Goal: Transaction & Acquisition: Purchase product/service

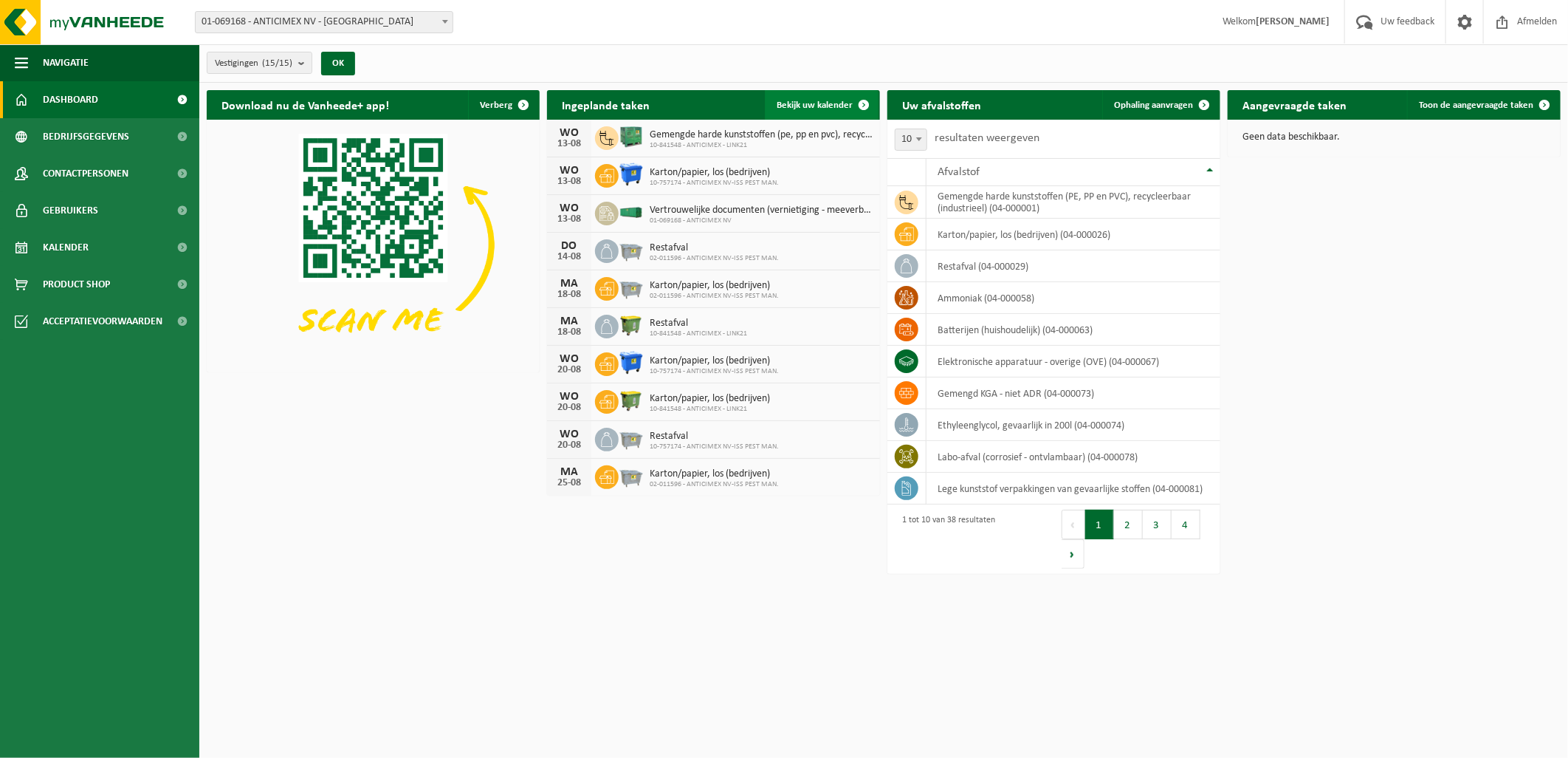
drag, startPoint x: 810, startPoint y: 104, endPoint x: 646, endPoint y: 387, distance: 327.1
click at [810, 104] on span "Bekijk uw kalender" at bounding box center [814, 105] width 76 height 9
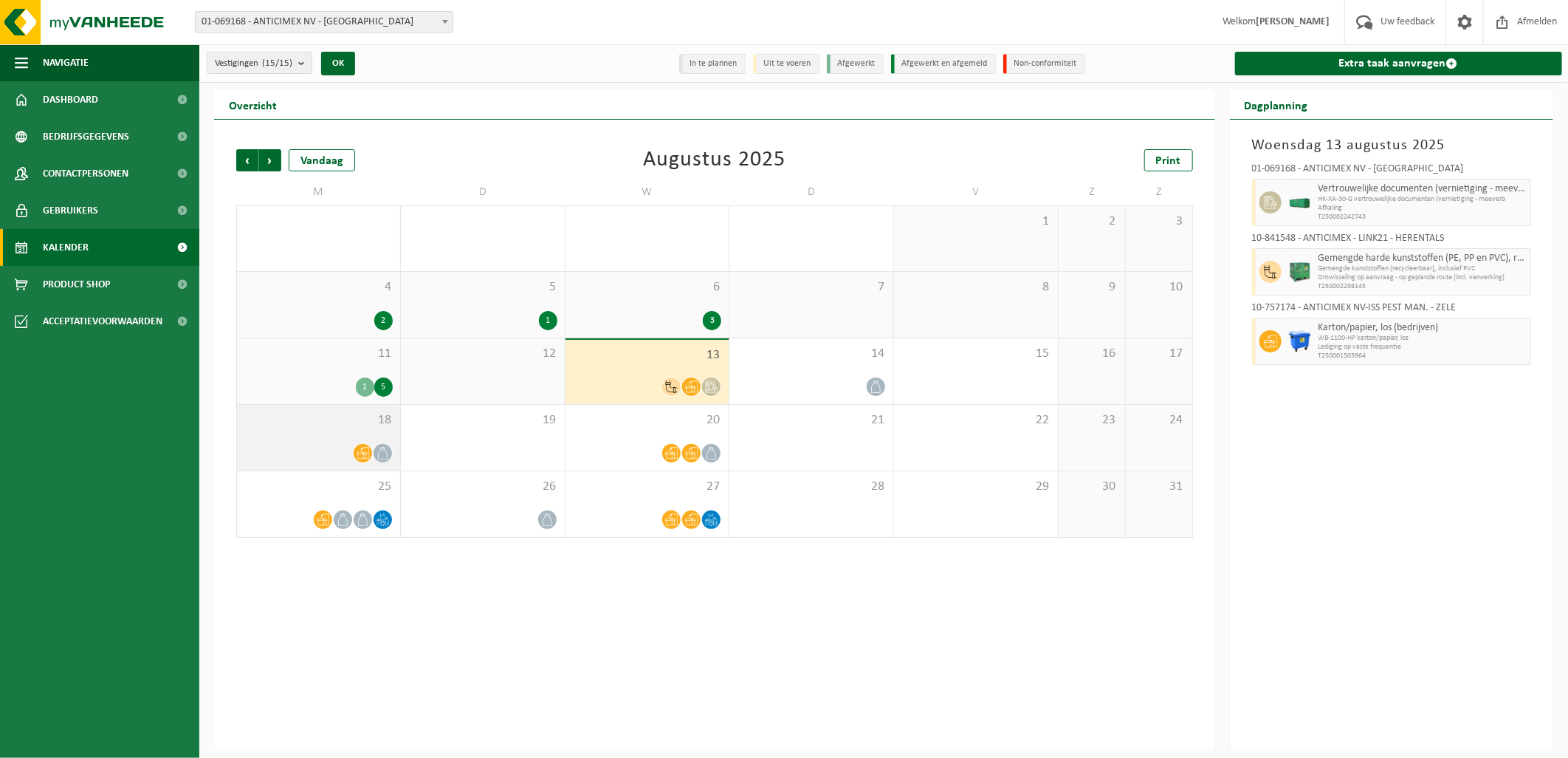
click at [372, 429] on div "18" at bounding box center [319, 437] width 164 height 66
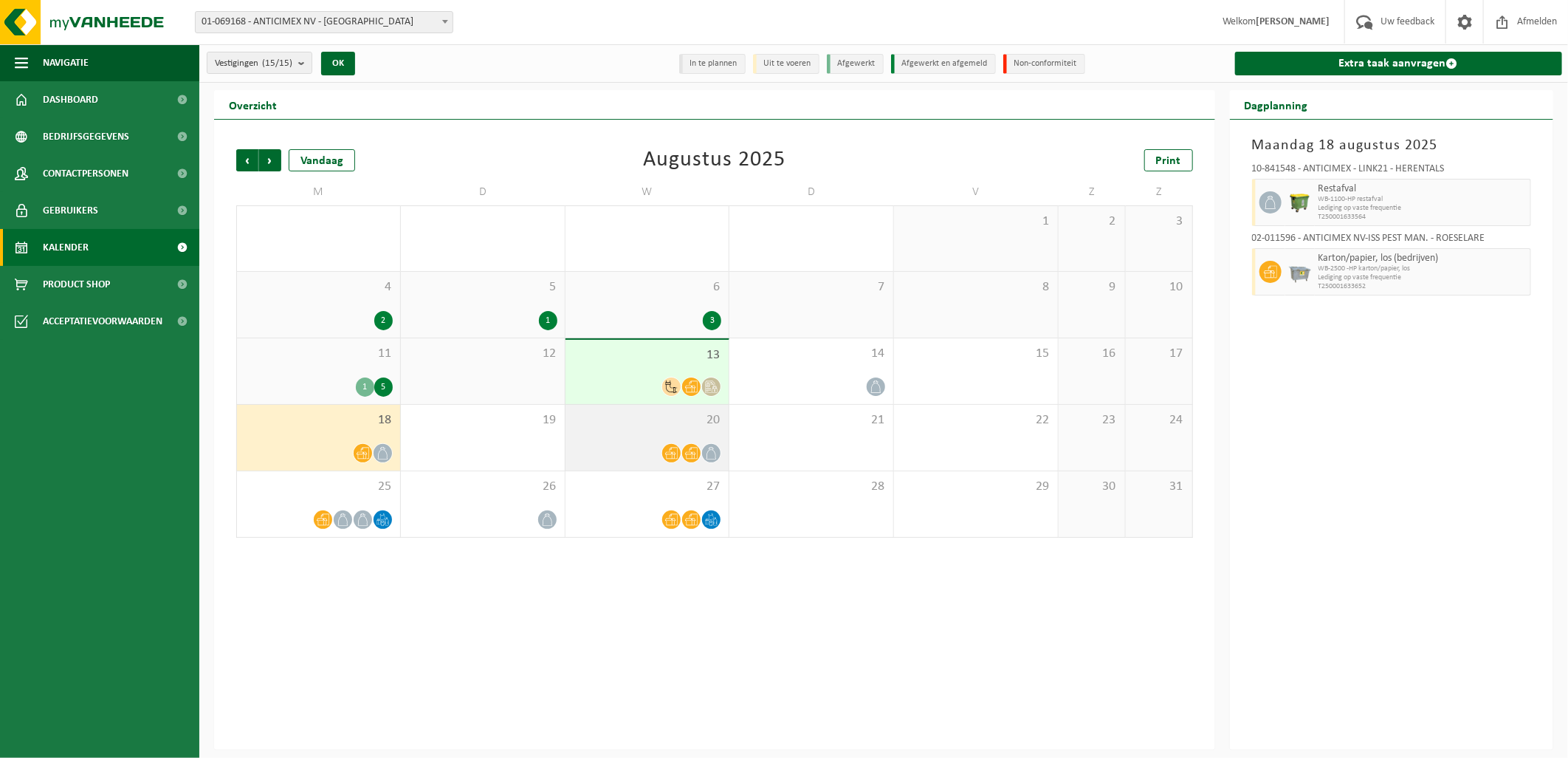
click at [617, 441] on div "20" at bounding box center [648, 437] width 164 height 66
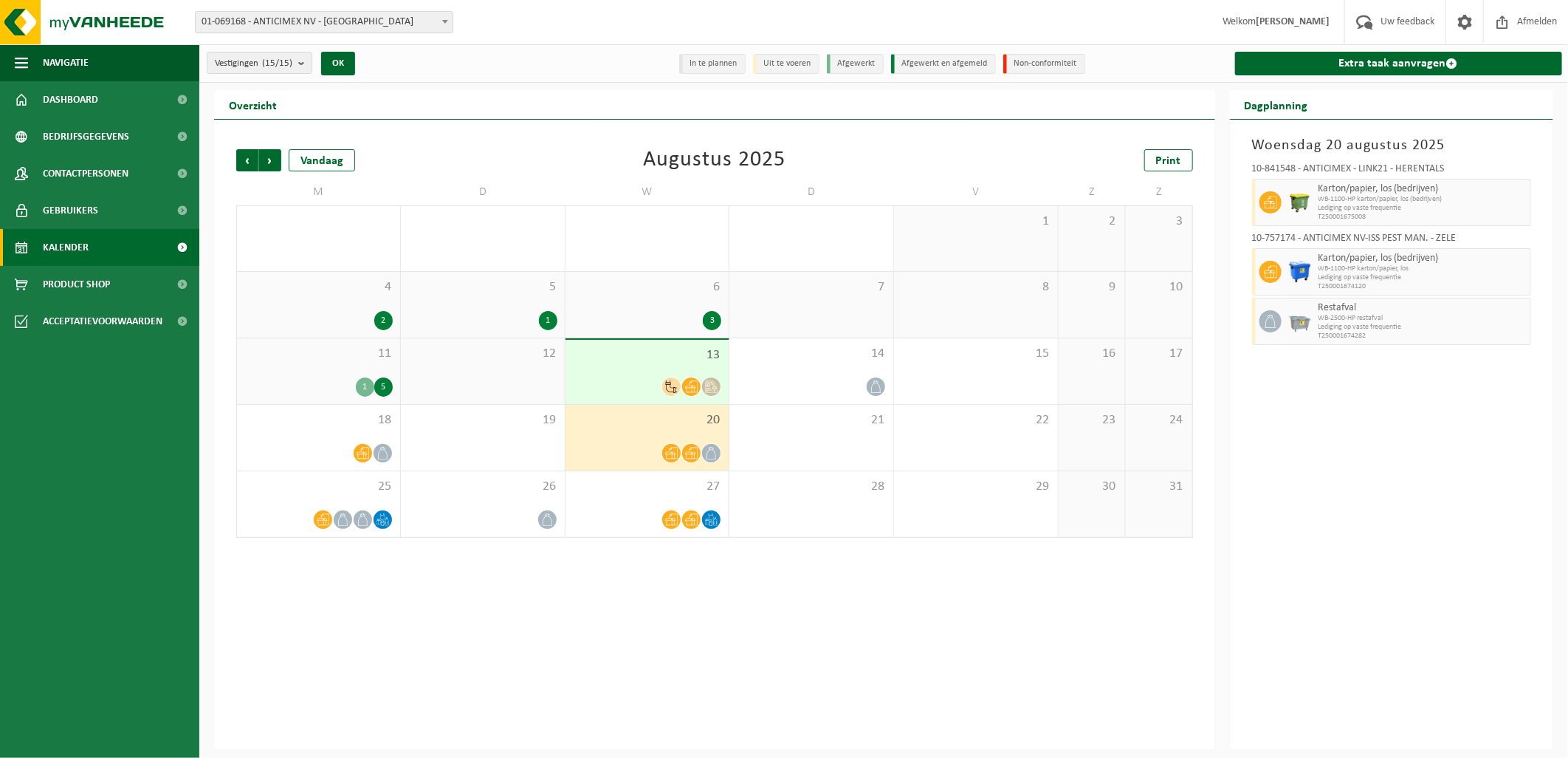
click at [617, 441] on div "20" at bounding box center [648, 437] width 164 height 66
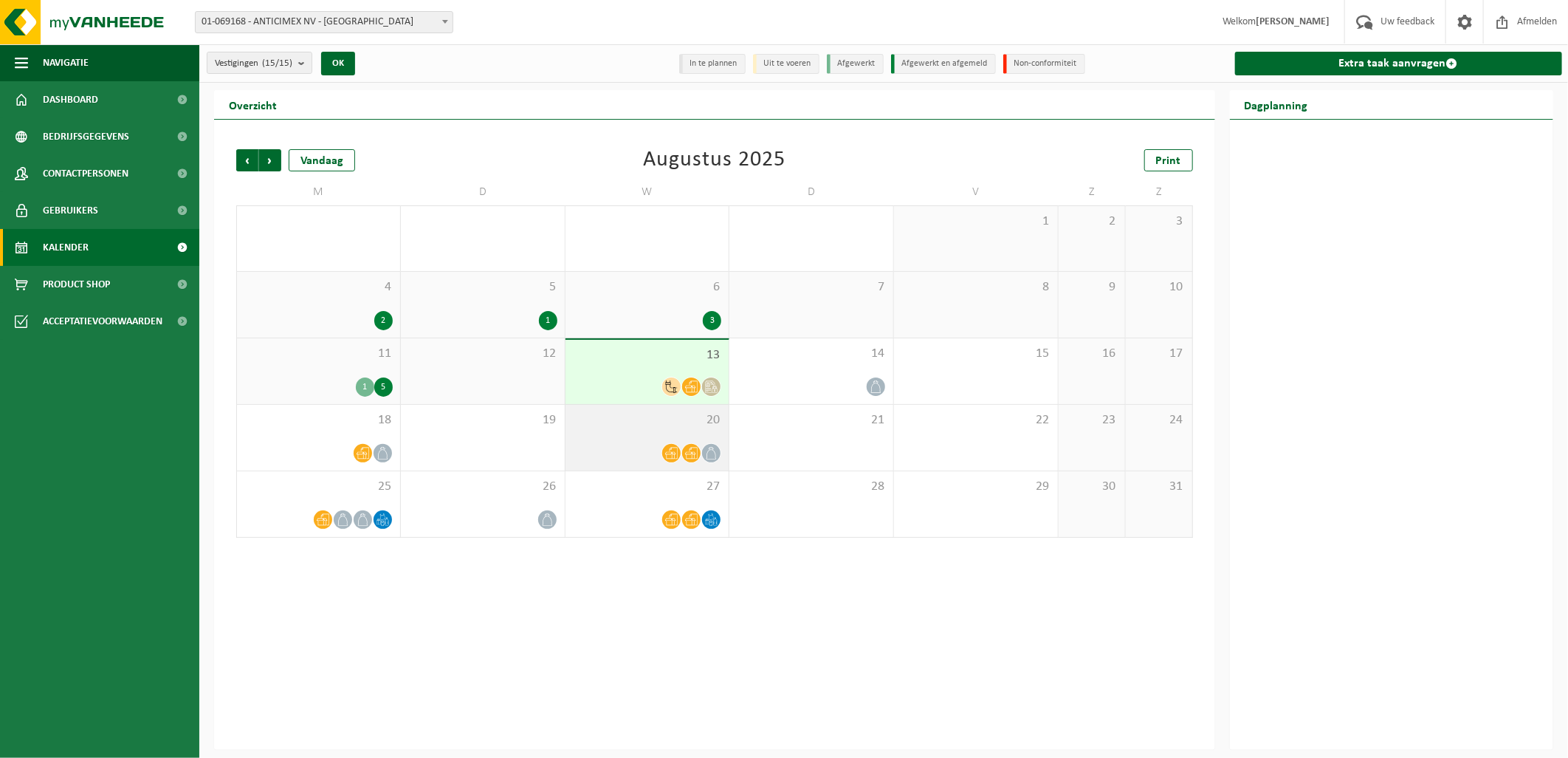
click at [626, 444] on div at bounding box center [648, 452] width 149 height 20
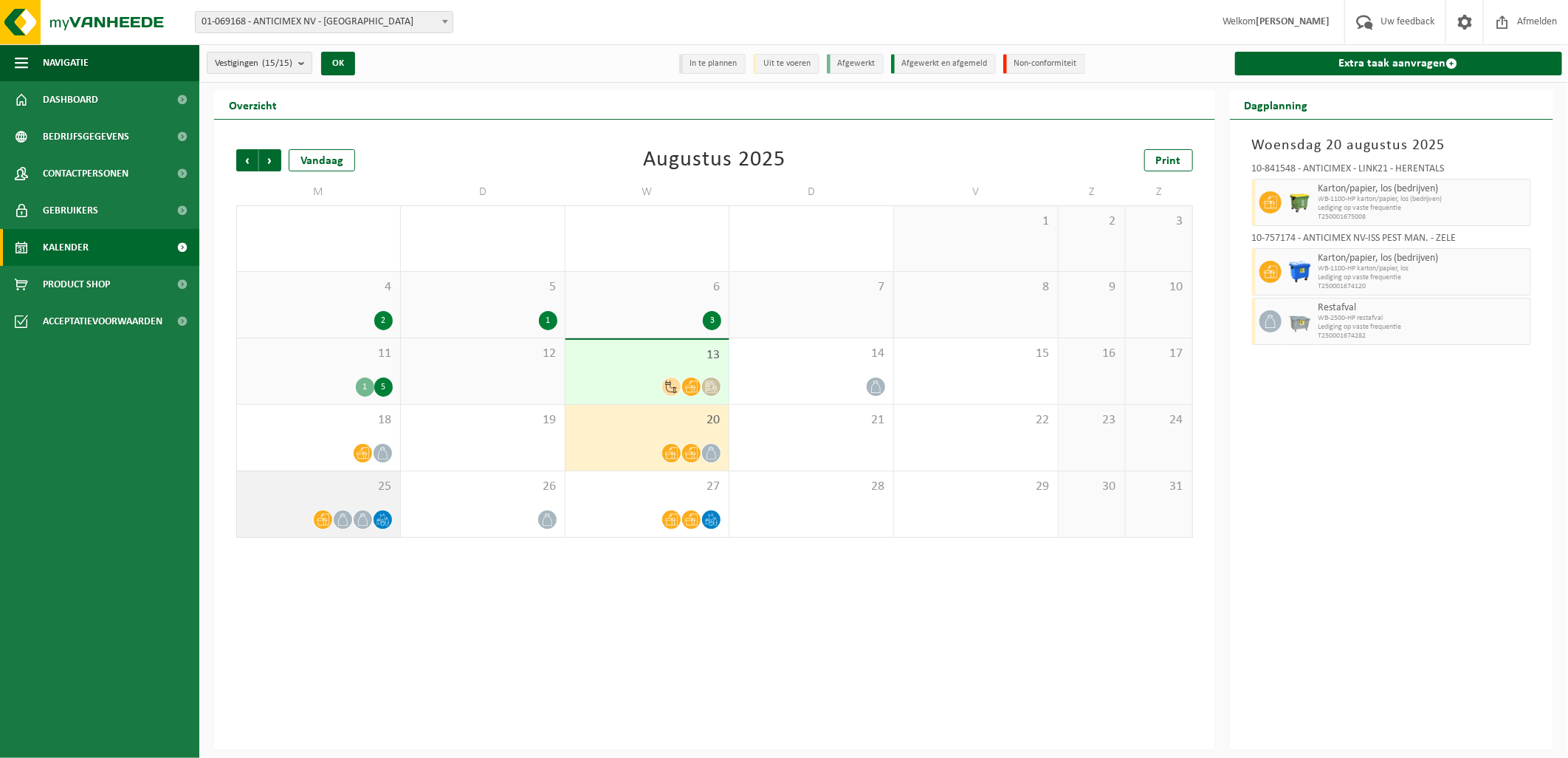
click at [363, 494] on span "25" at bounding box center [319, 486] width 149 height 16
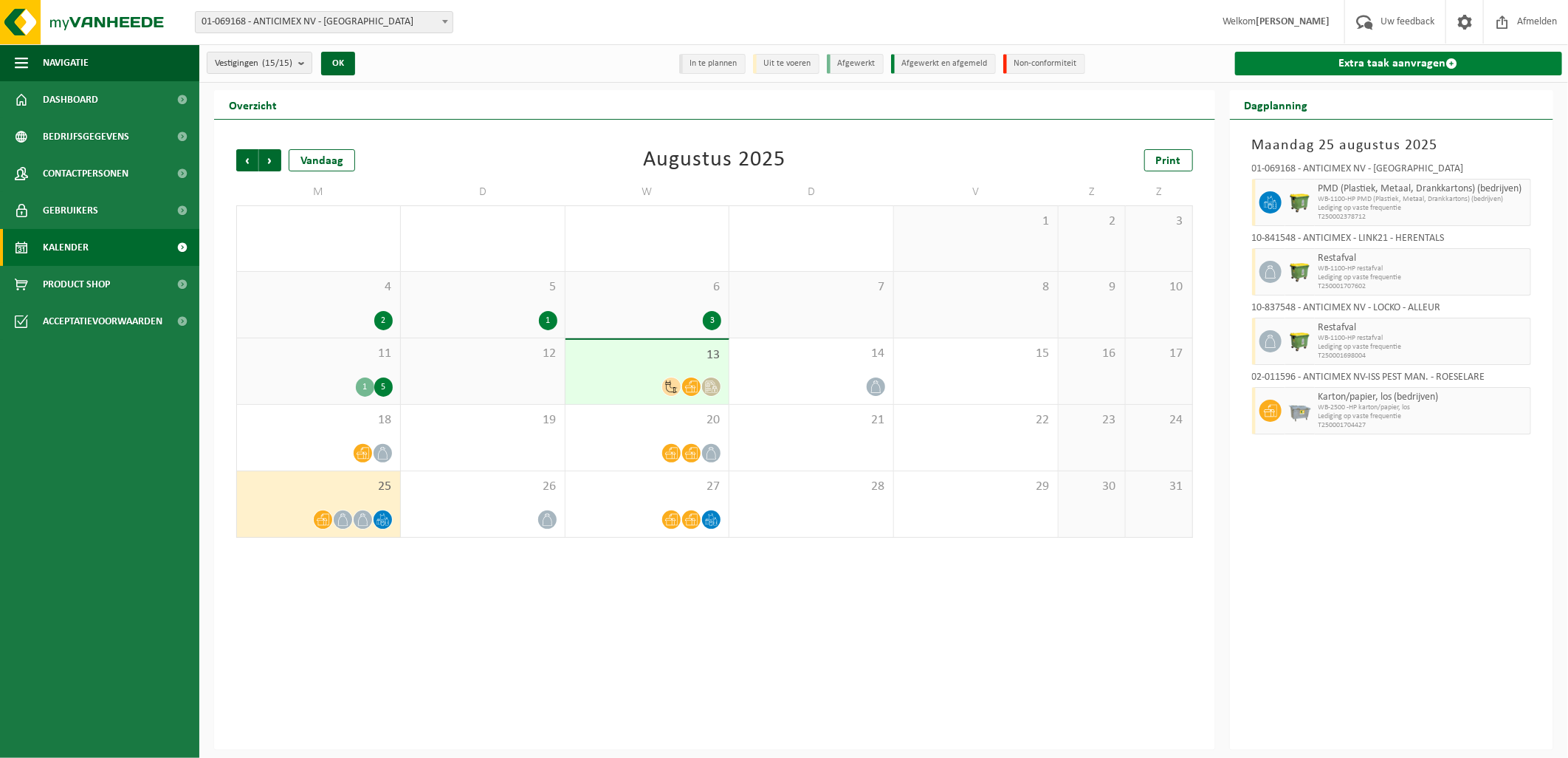
click at [1482, 64] on link "Extra taak aanvragen" at bounding box center [1399, 63] width 328 height 24
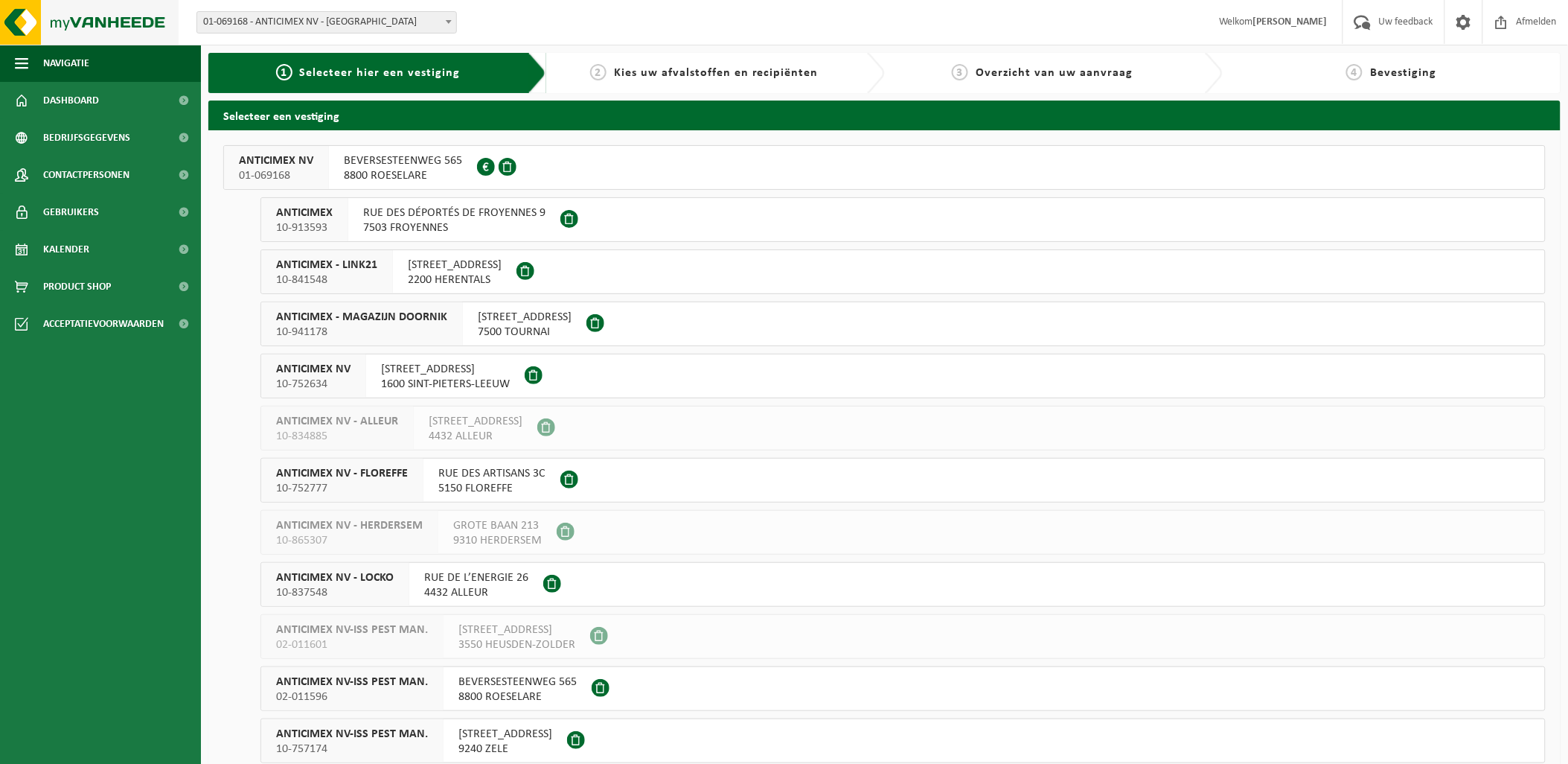
click at [123, 23] on img at bounding box center [89, 22] width 179 height 45
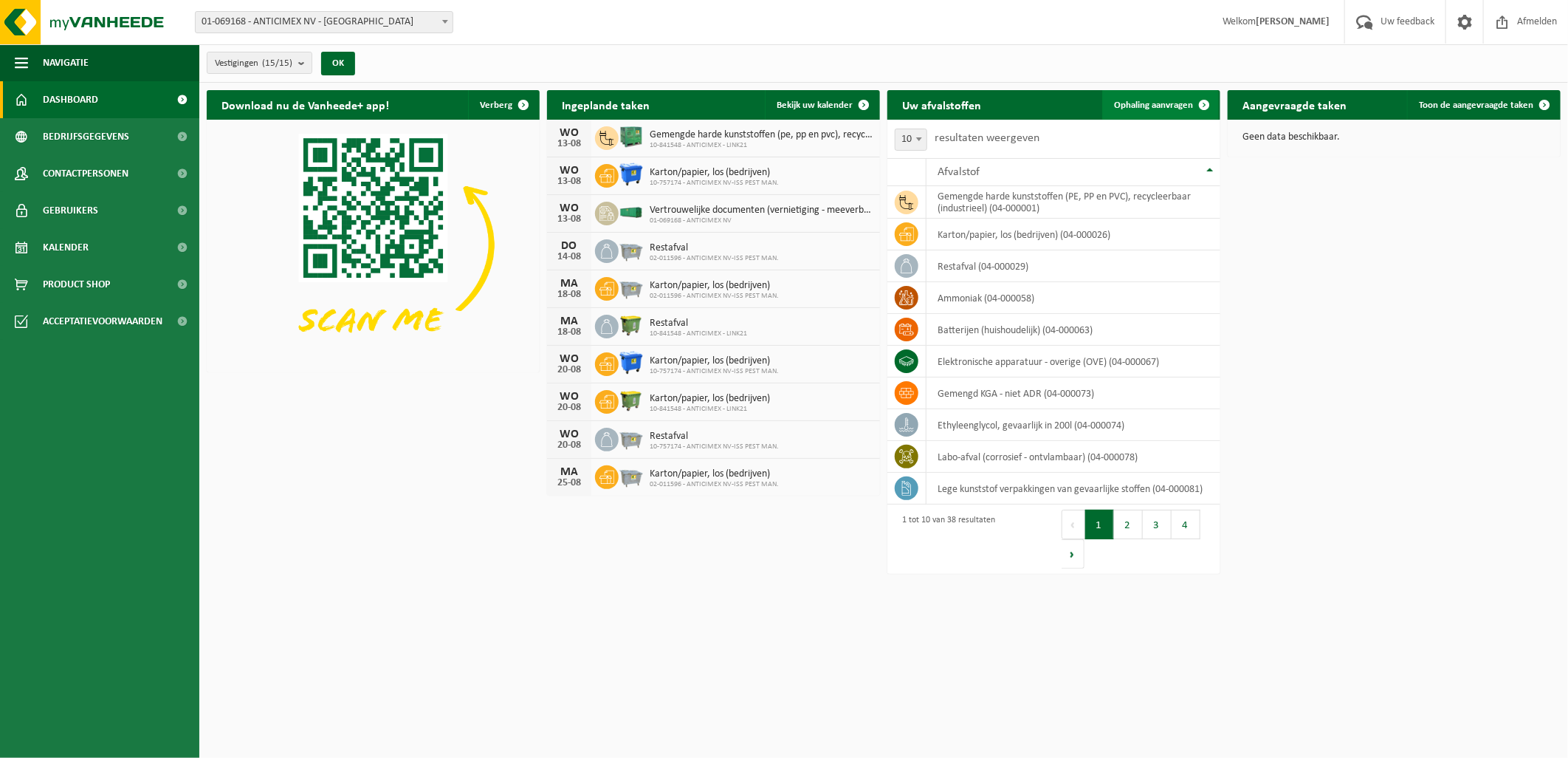
click at [1156, 109] on span "Ophaling aanvragen" at bounding box center [1153, 105] width 79 height 9
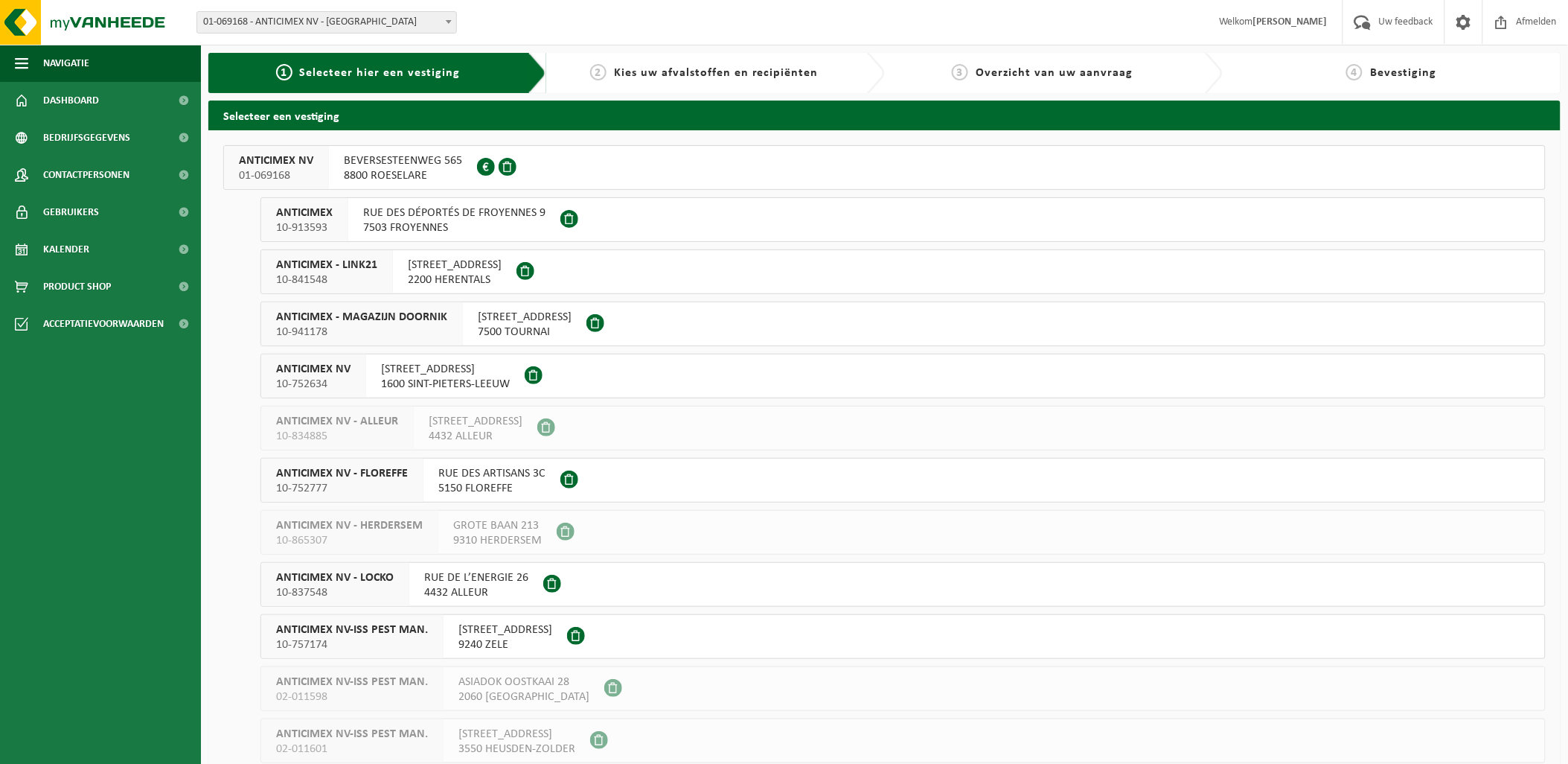
click at [440, 170] on span "8800 ROESELARE" at bounding box center [403, 176] width 118 height 15
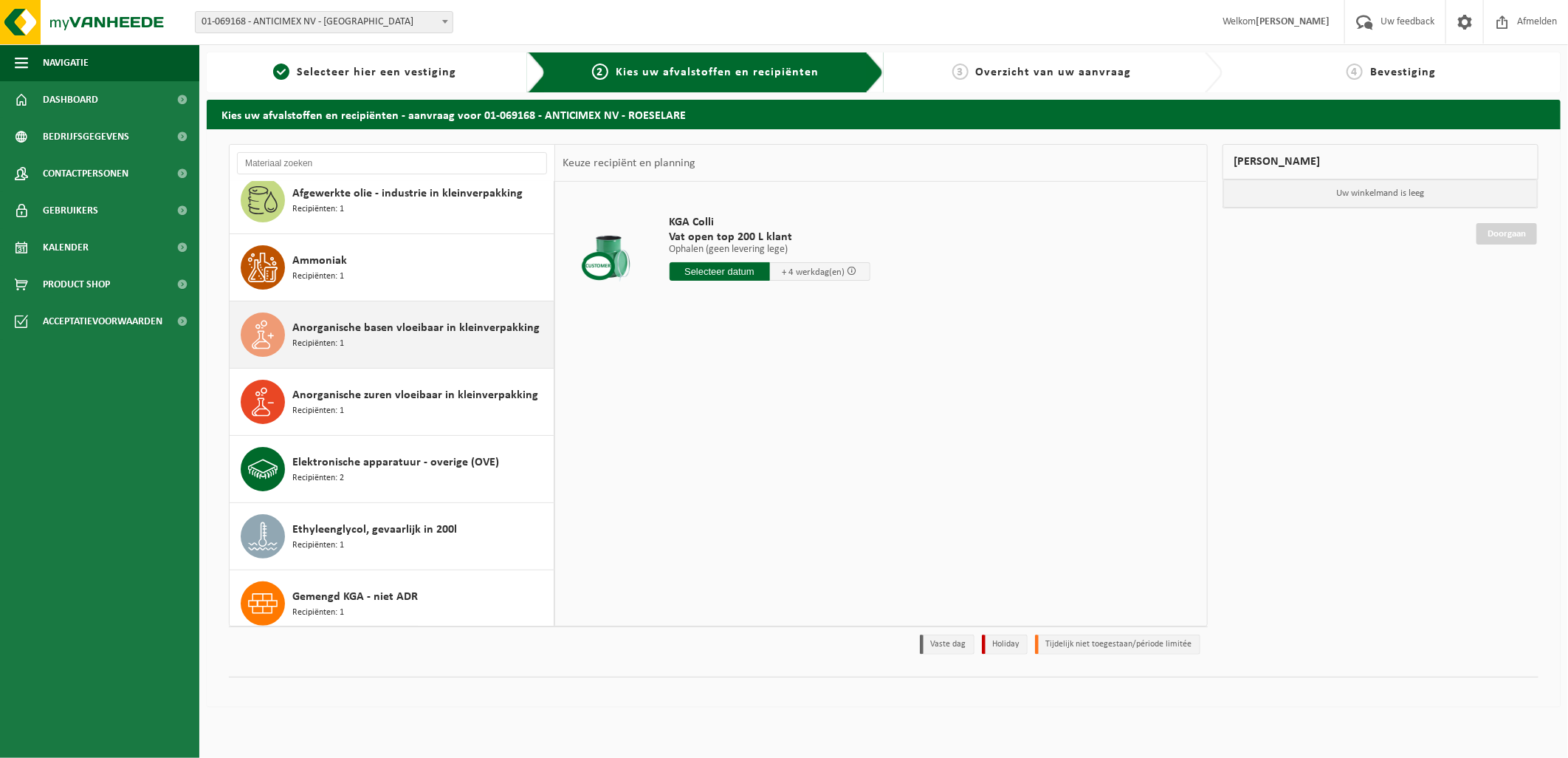
scroll to position [164, 0]
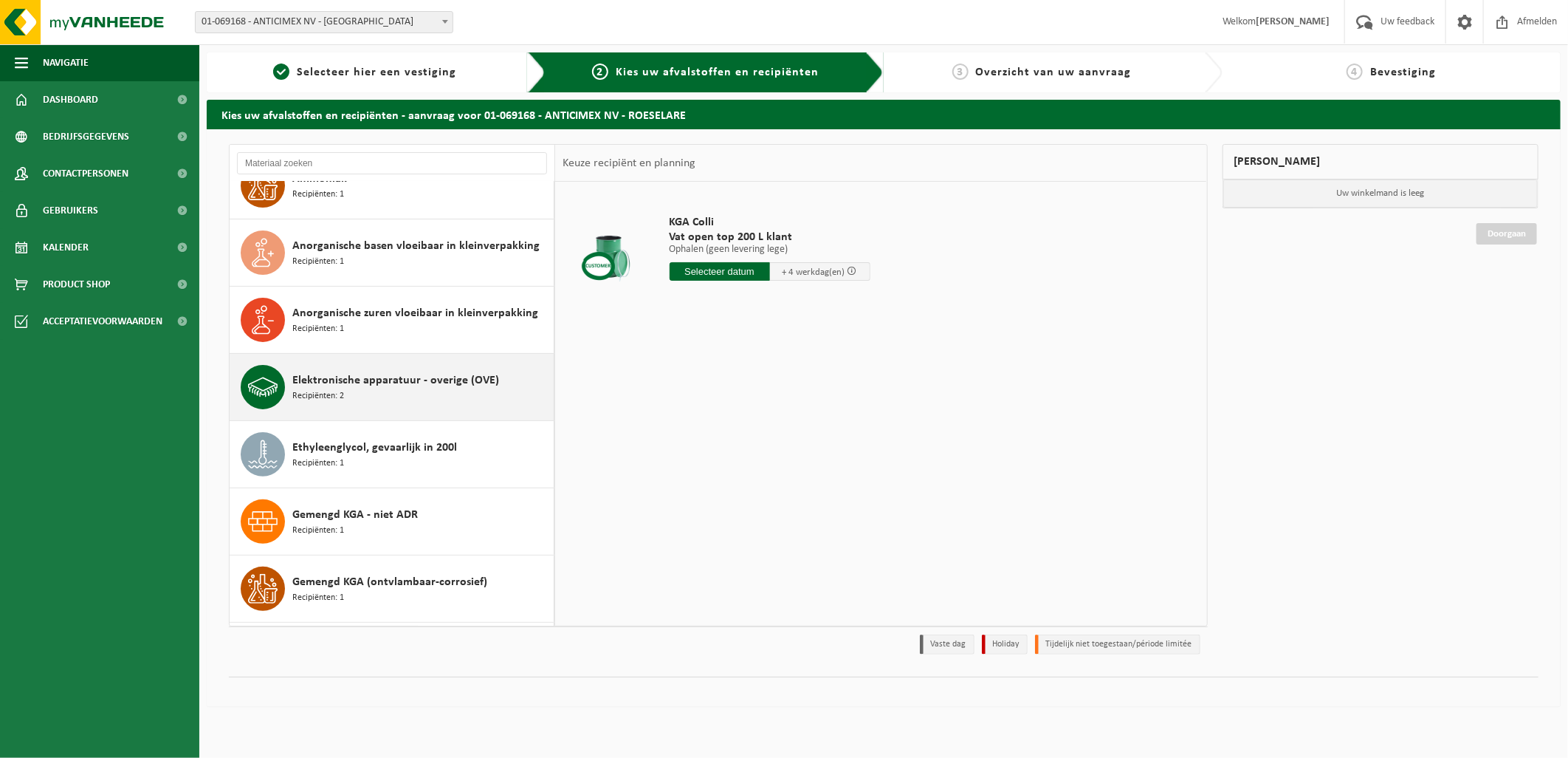
click at [427, 400] on div "Elektronische apparatuur - overige (OVE) Recipiënten: 2" at bounding box center [421, 387] width 258 height 44
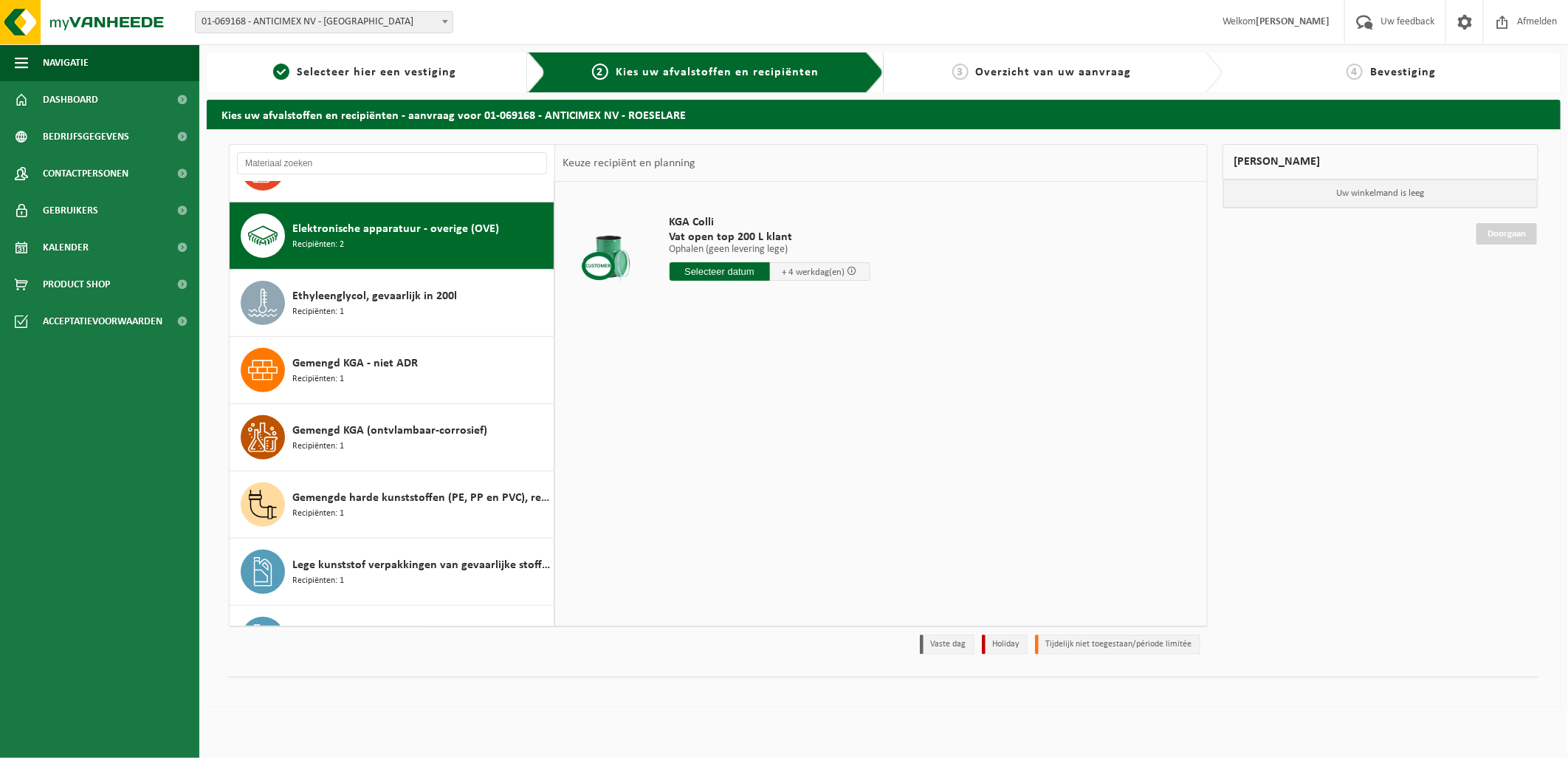
scroll to position [336, 0]
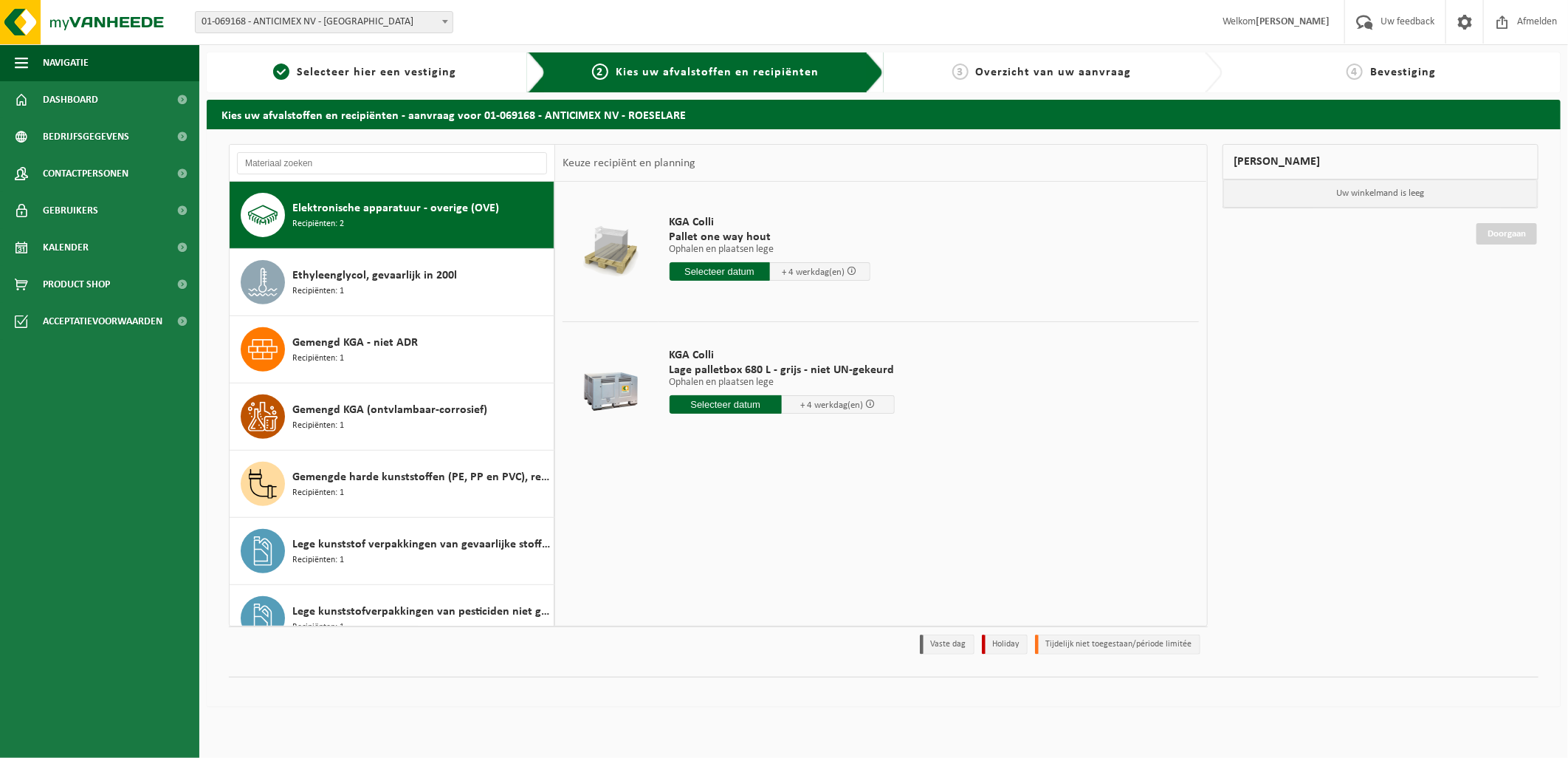
click at [718, 408] on input "text" at bounding box center [726, 404] width 113 height 19
click at [682, 558] on div "18" at bounding box center [682, 559] width 25 height 24
type input "Van 2025-08-18"
type input "2025-08-18"
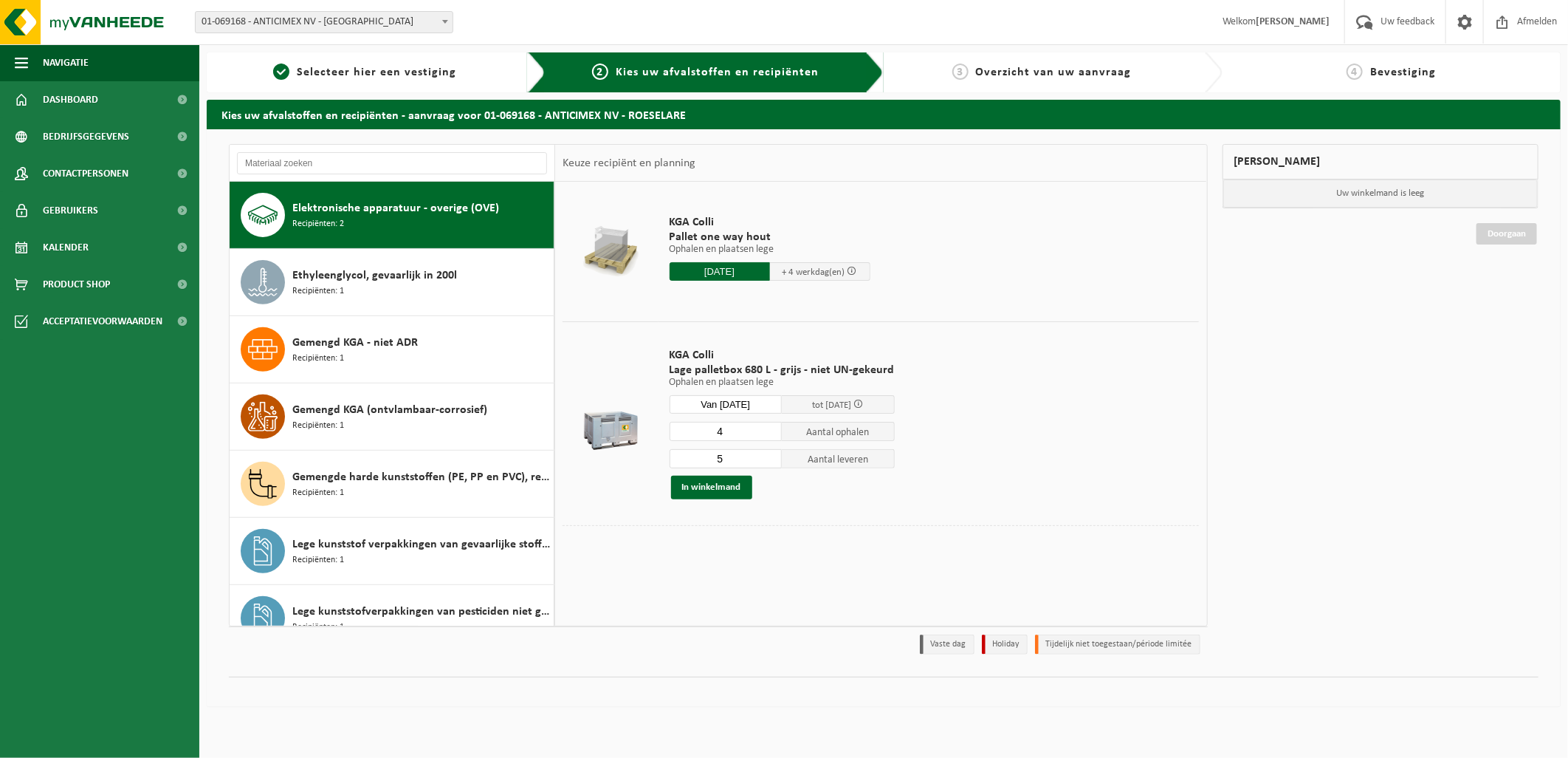
click at [769, 435] on input "4" at bounding box center [726, 432] width 113 height 19
click at [769, 435] on input "3" at bounding box center [726, 432] width 113 height 19
click at [769, 435] on input "2" at bounding box center [726, 432] width 113 height 19
type input "1"
click at [769, 435] on input "1" at bounding box center [726, 432] width 113 height 19
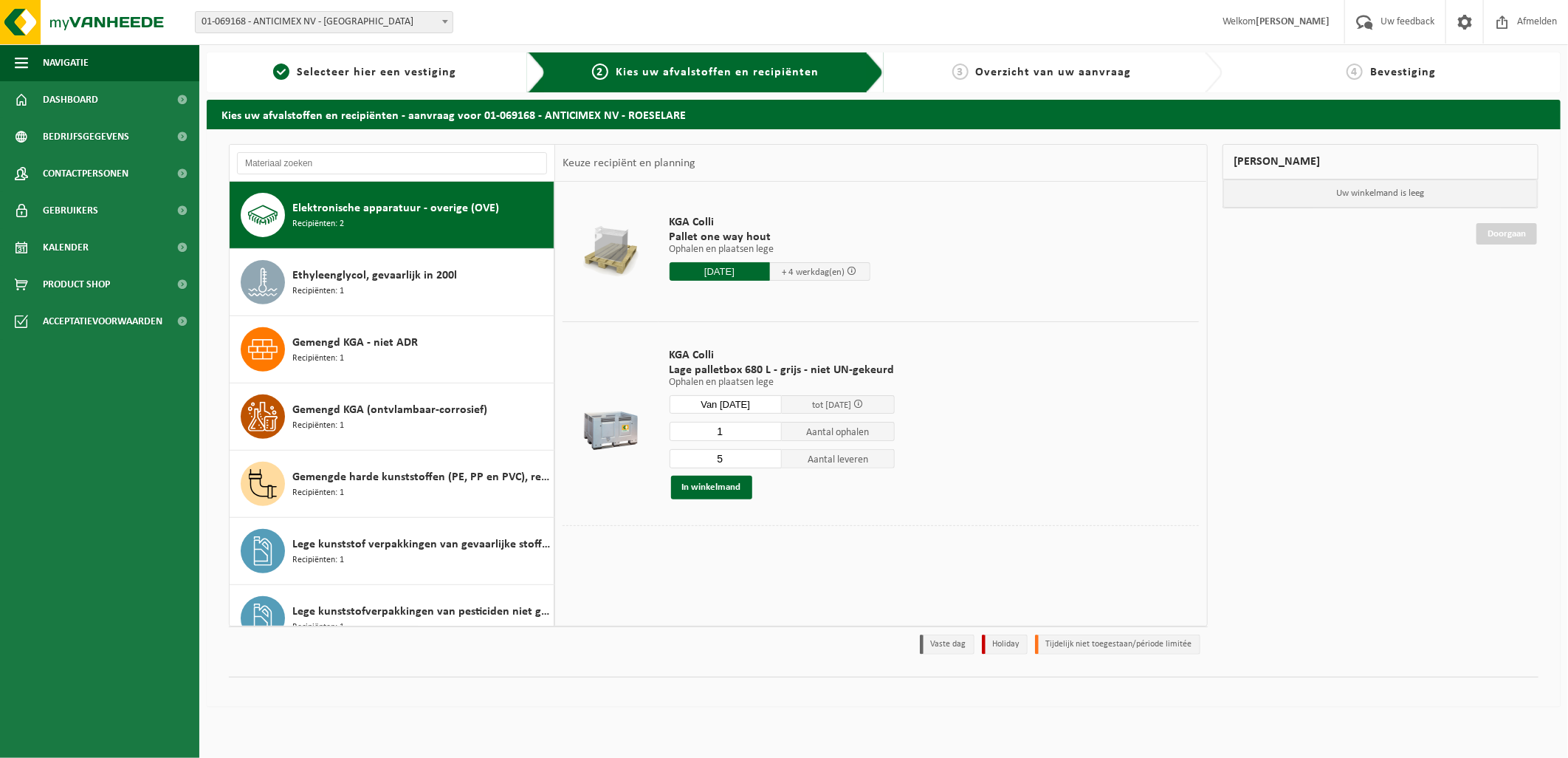
drag, startPoint x: 749, startPoint y: 455, endPoint x: 649, endPoint y: 456, distance: 100.0
click at [649, 456] on tr "KGA Colli Lage palletbox 680 L - grijs - niet UN-gekeurd Ophalen en plaatsen le…" at bounding box center [881, 423] width 636 height 204
type input "1"
click at [766, 454] on input "1" at bounding box center [726, 459] width 113 height 19
click at [712, 486] on button "In winkelmand" at bounding box center [712, 487] width 81 height 24
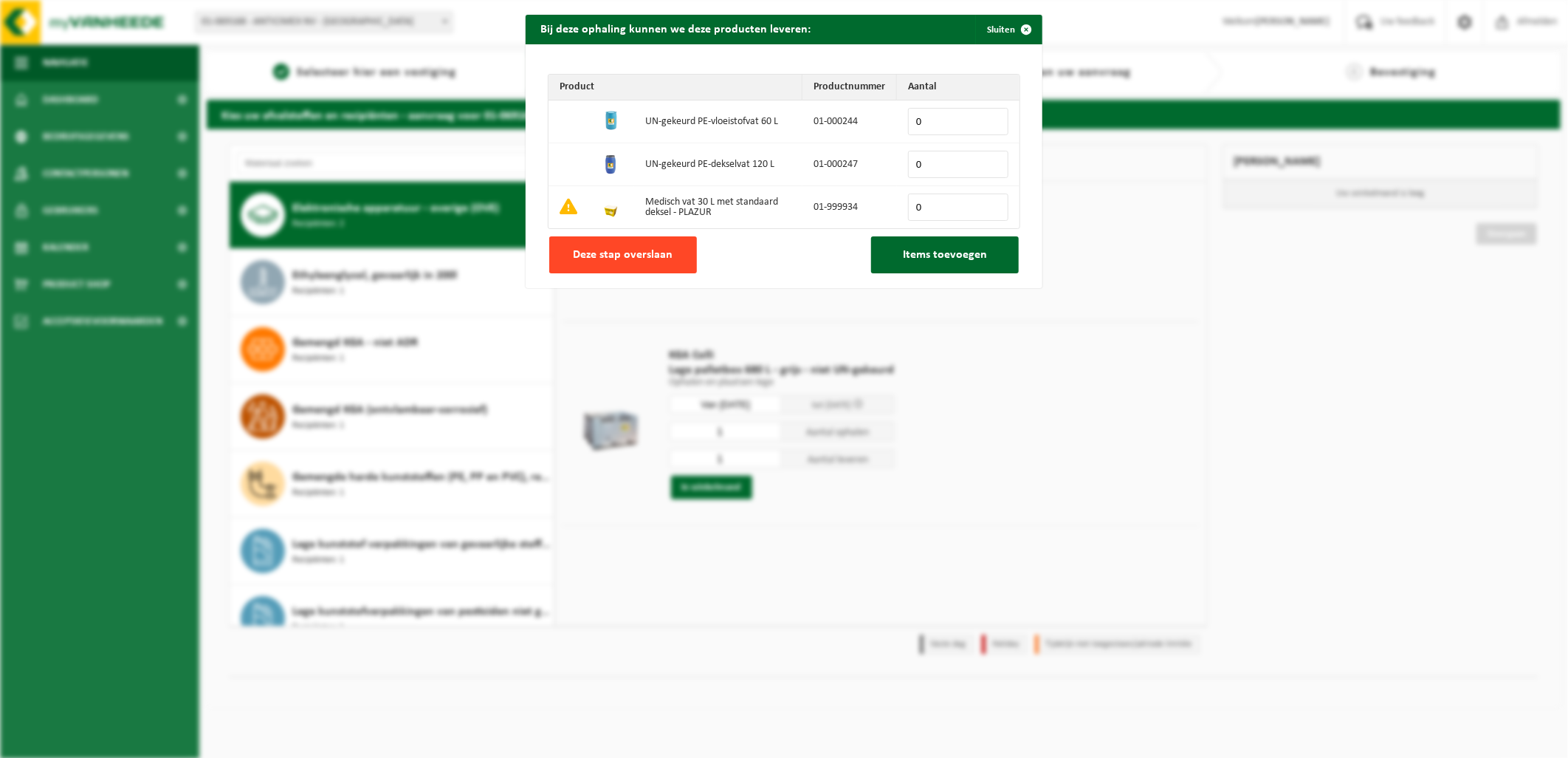
click at [641, 257] on span "Deze stap overslaan" at bounding box center [623, 255] width 100 height 12
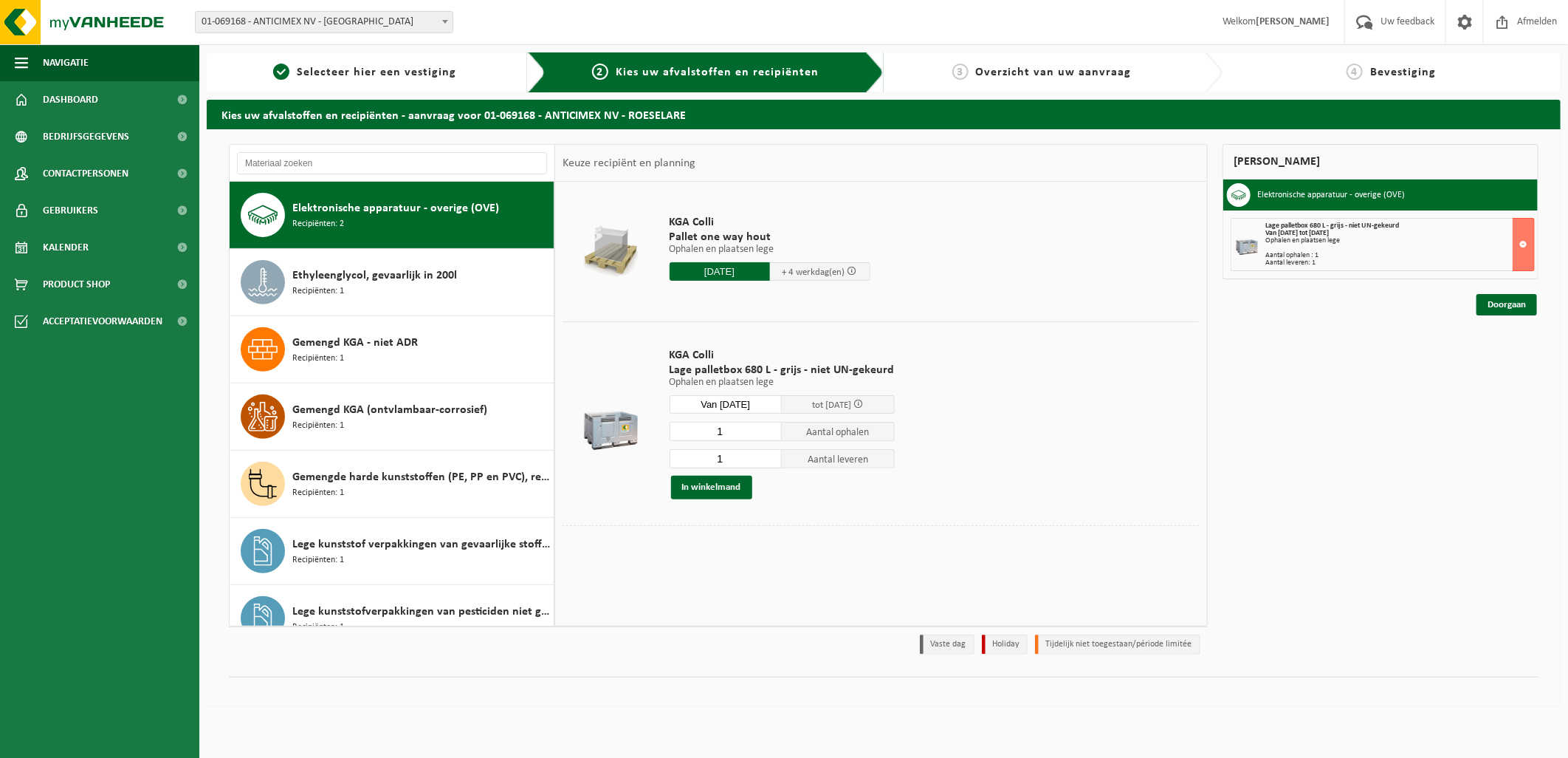
click at [734, 270] on input "2025-08-18" at bounding box center [719, 272] width 101 height 19
click at [683, 423] on div "18" at bounding box center [682, 426] width 25 height 24
click at [905, 298] on td "KGA Colli Pallet one way hout Ophalen en plaatsen lege Ophalen en plaatsen lege…" at bounding box center [930, 251] width 541 height 125
click at [722, 277] on input "text" at bounding box center [719, 272] width 101 height 19
click at [691, 424] on div "18" at bounding box center [682, 426] width 25 height 24
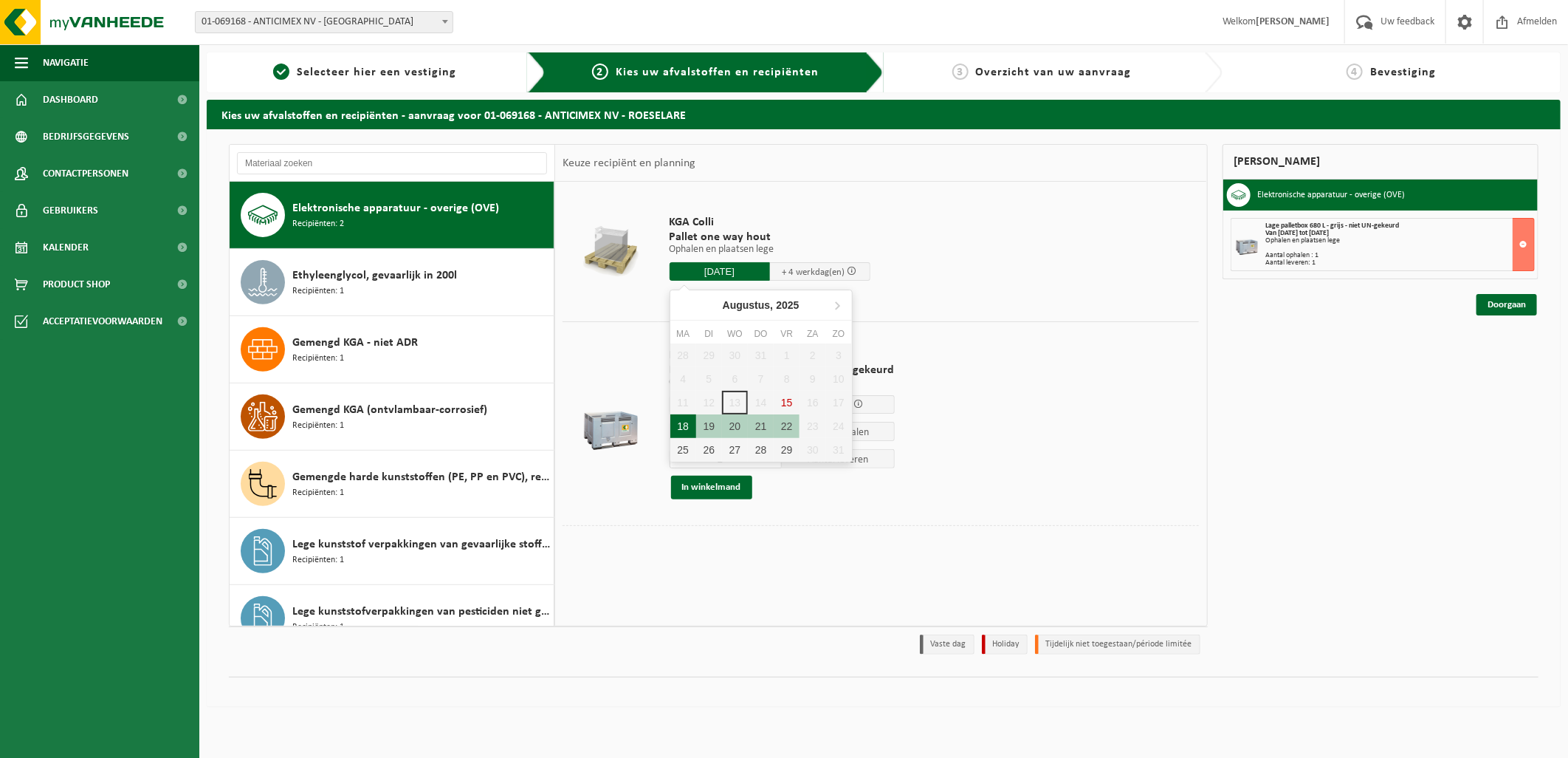
type input "Van 2025-08-18"
type input "2025-08-18"
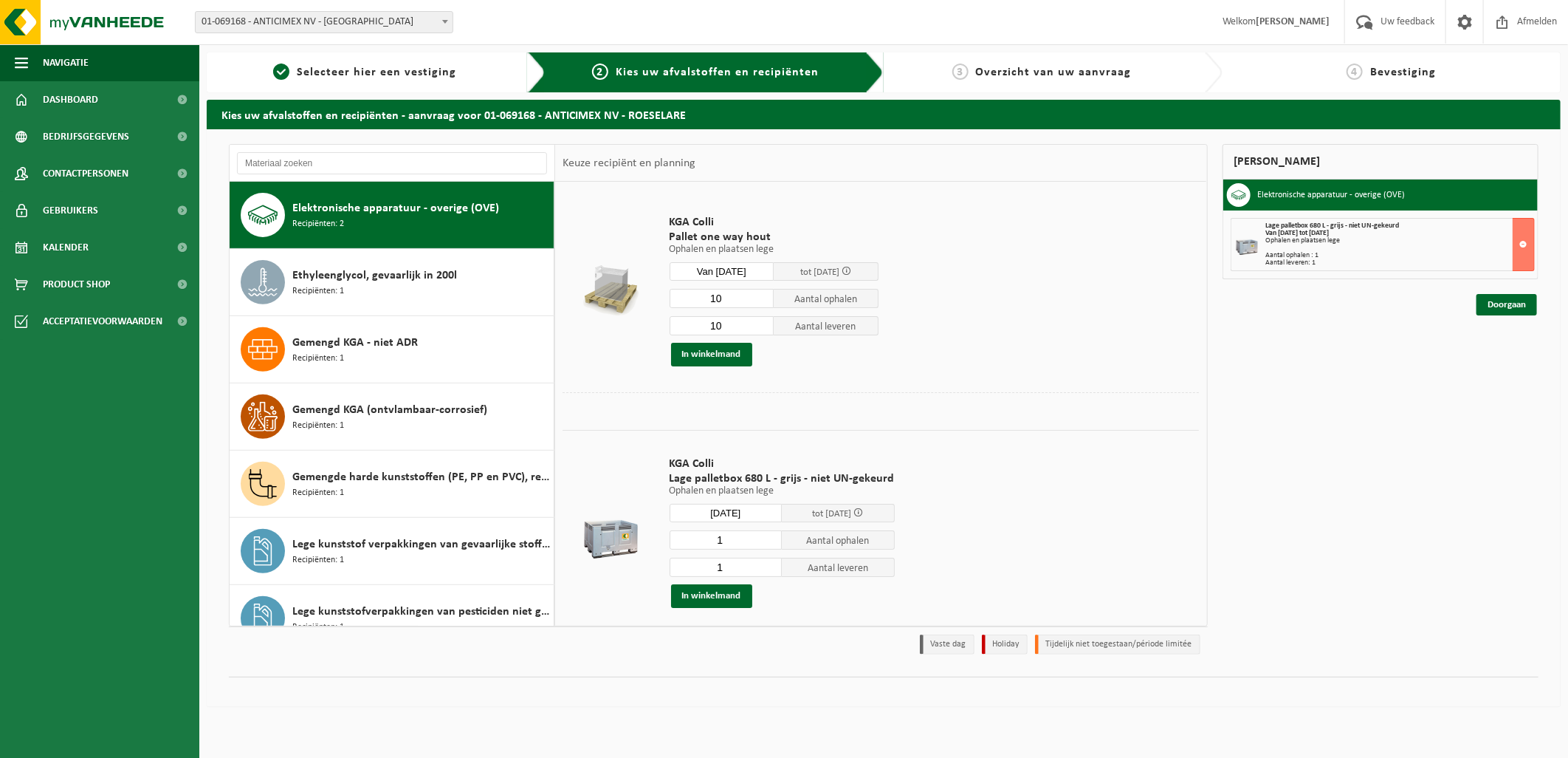
drag, startPoint x: 721, startPoint y: 294, endPoint x: 707, endPoint y: 296, distance: 14.1
click at [707, 296] on input "10" at bounding box center [722, 298] width 105 height 19
type input "1"
drag, startPoint x: 721, startPoint y: 324, endPoint x: 695, endPoint y: 319, distance: 26.5
click at [695, 319] on input "10" at bounding box center [722, 325] width 105 height 19
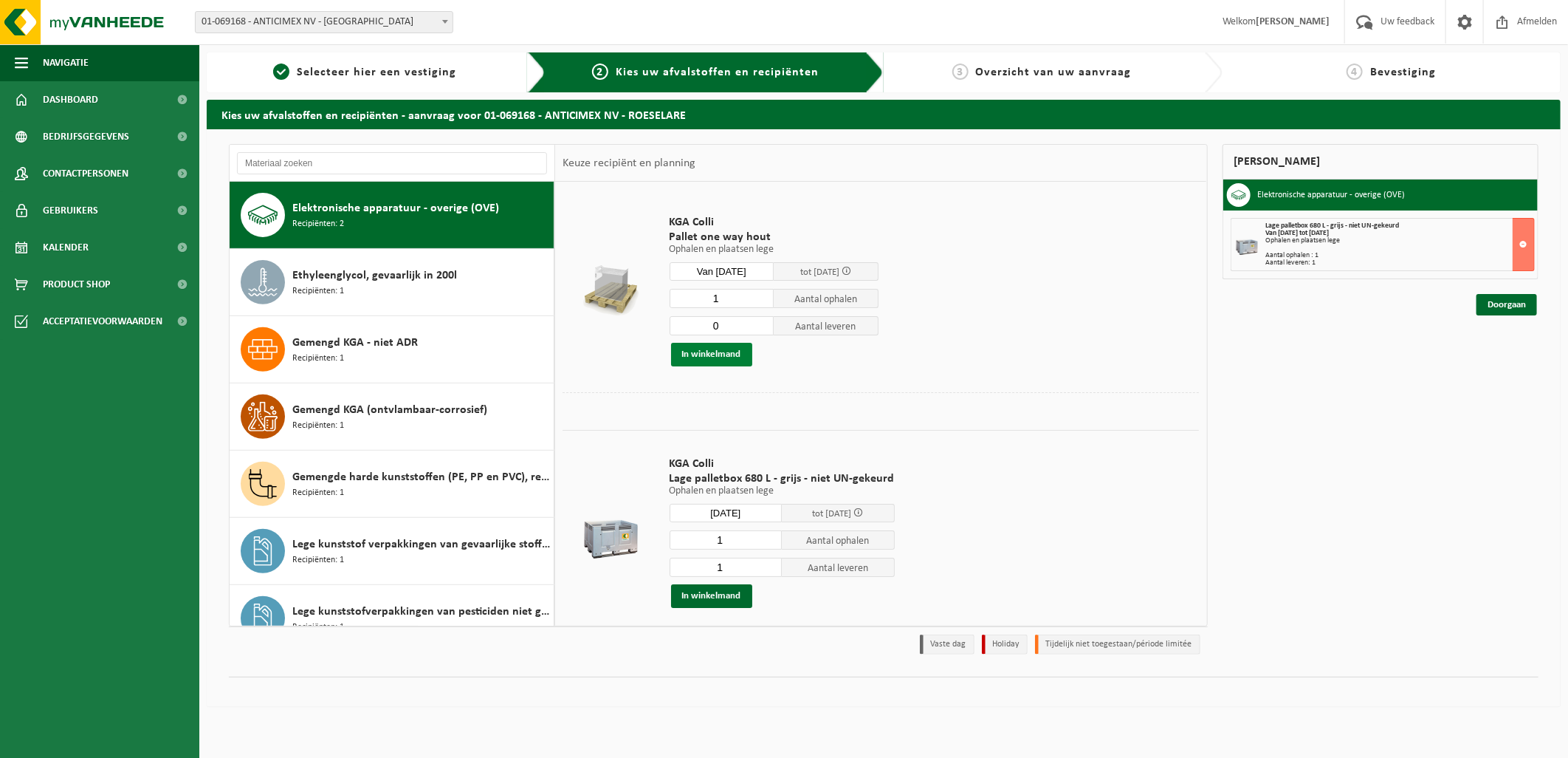
type input "0"
click at [702, 356] on button "In winkelmand" at bounding box center [712, 354] width 81 height 24
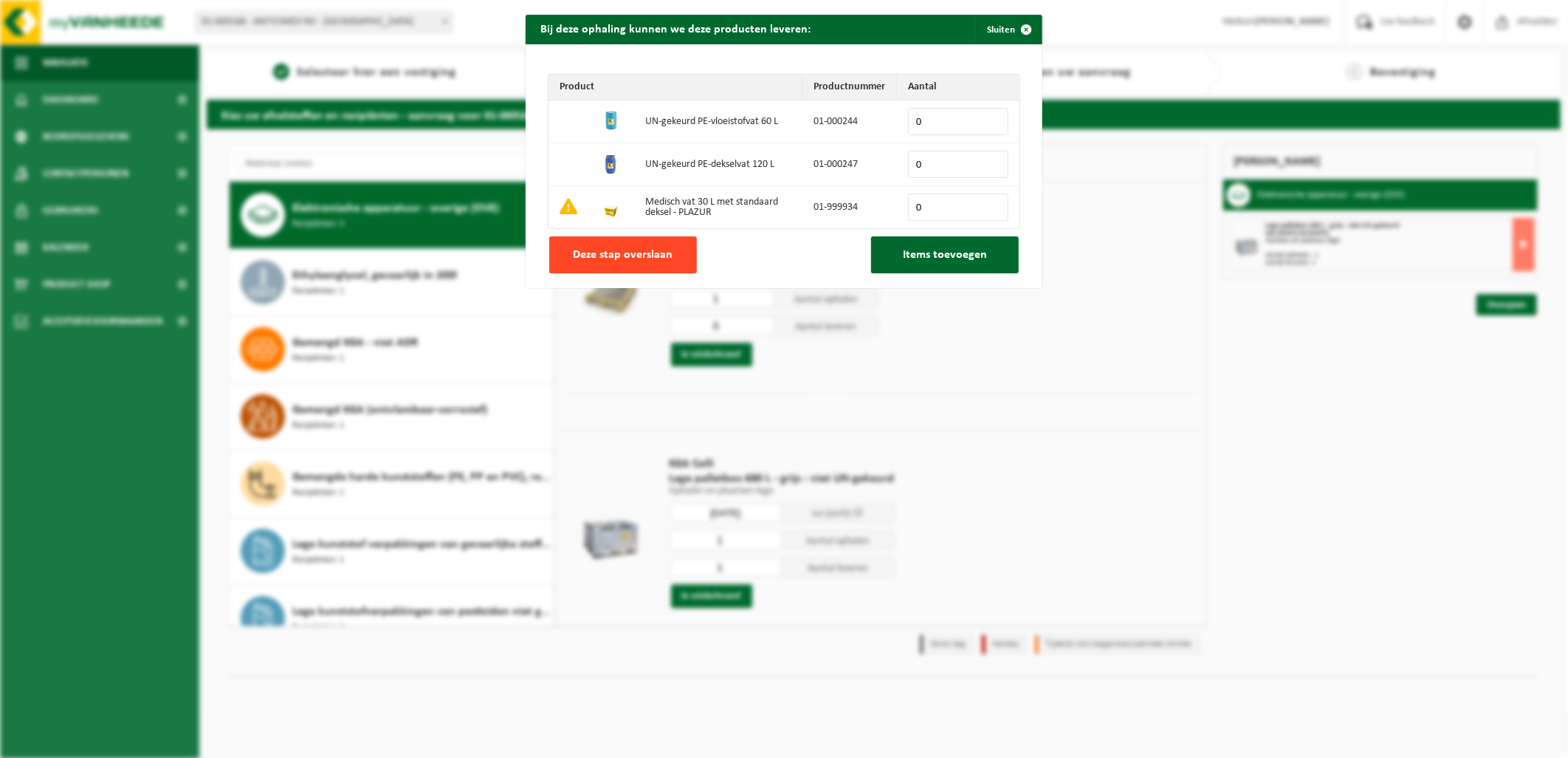
click at [620, 267] on button "Deze stap overslaan" at bounding box center [622, 254] width 148 height 37
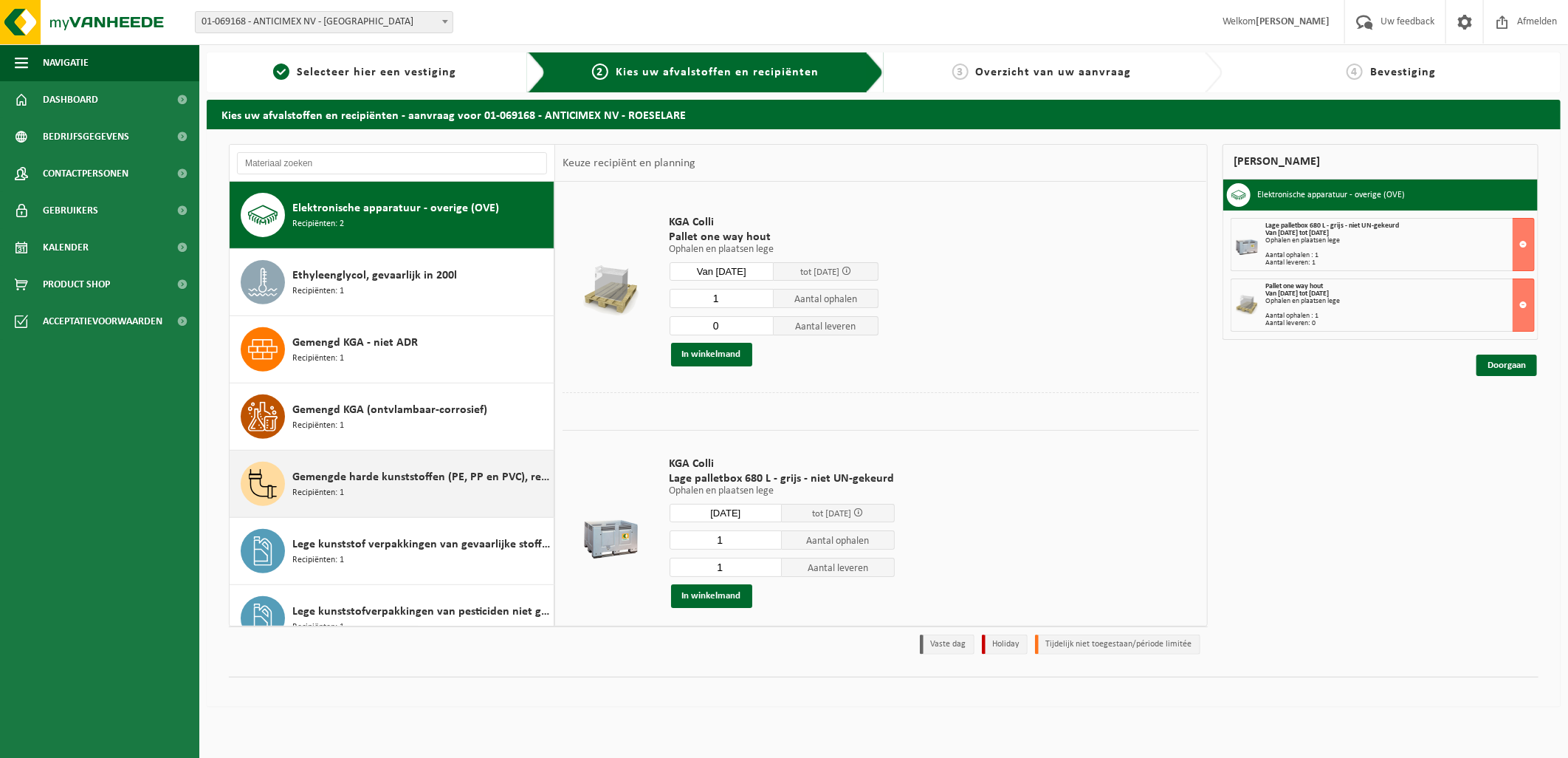
click at [386, 471] on span "Gemengde harde kunststoffen (PE, PP en PVC), recycleerbaar (industrieel)" at bounding box center [421, 477] width 258 height 18
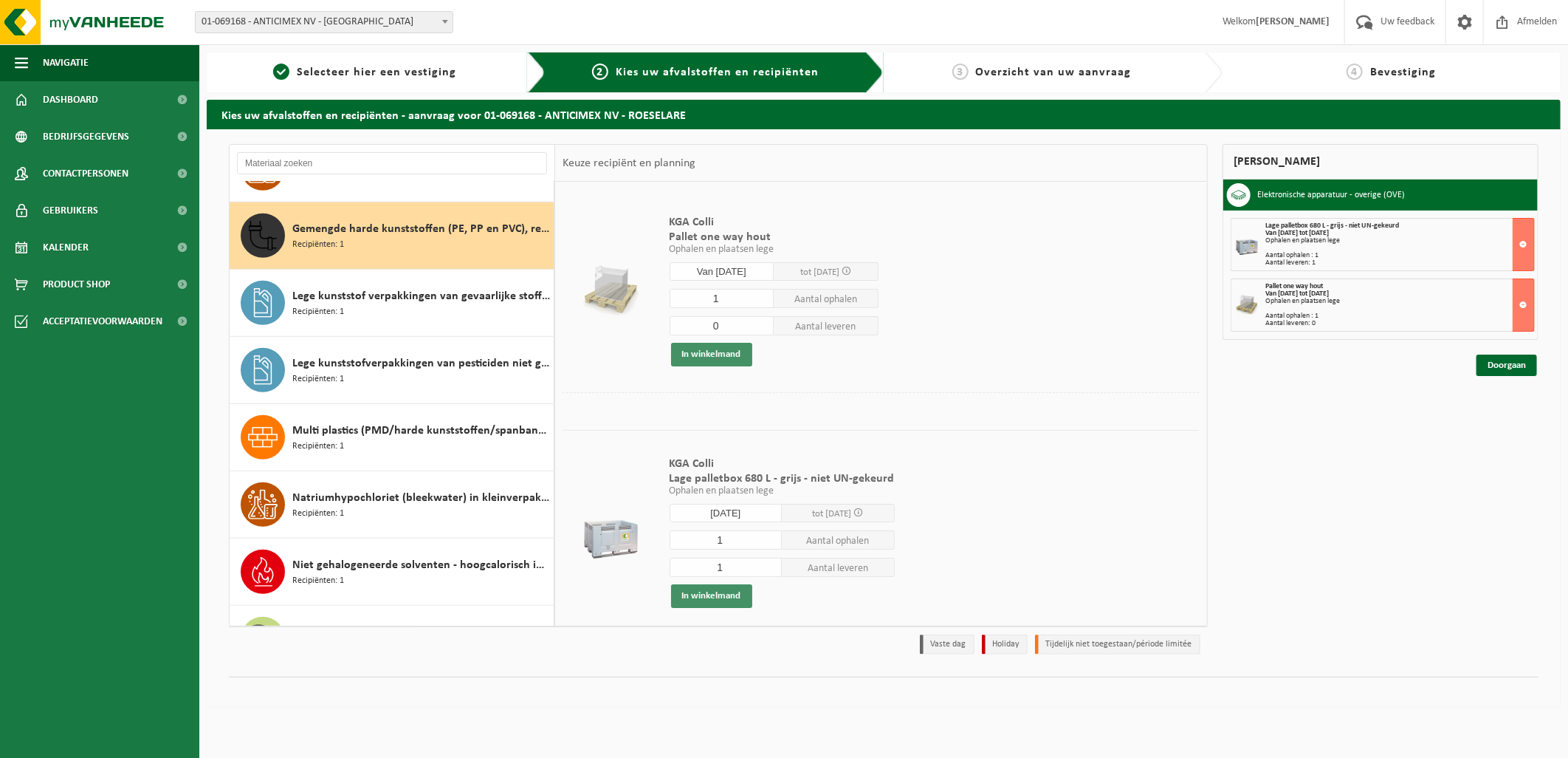
scroll to position [606, 0]
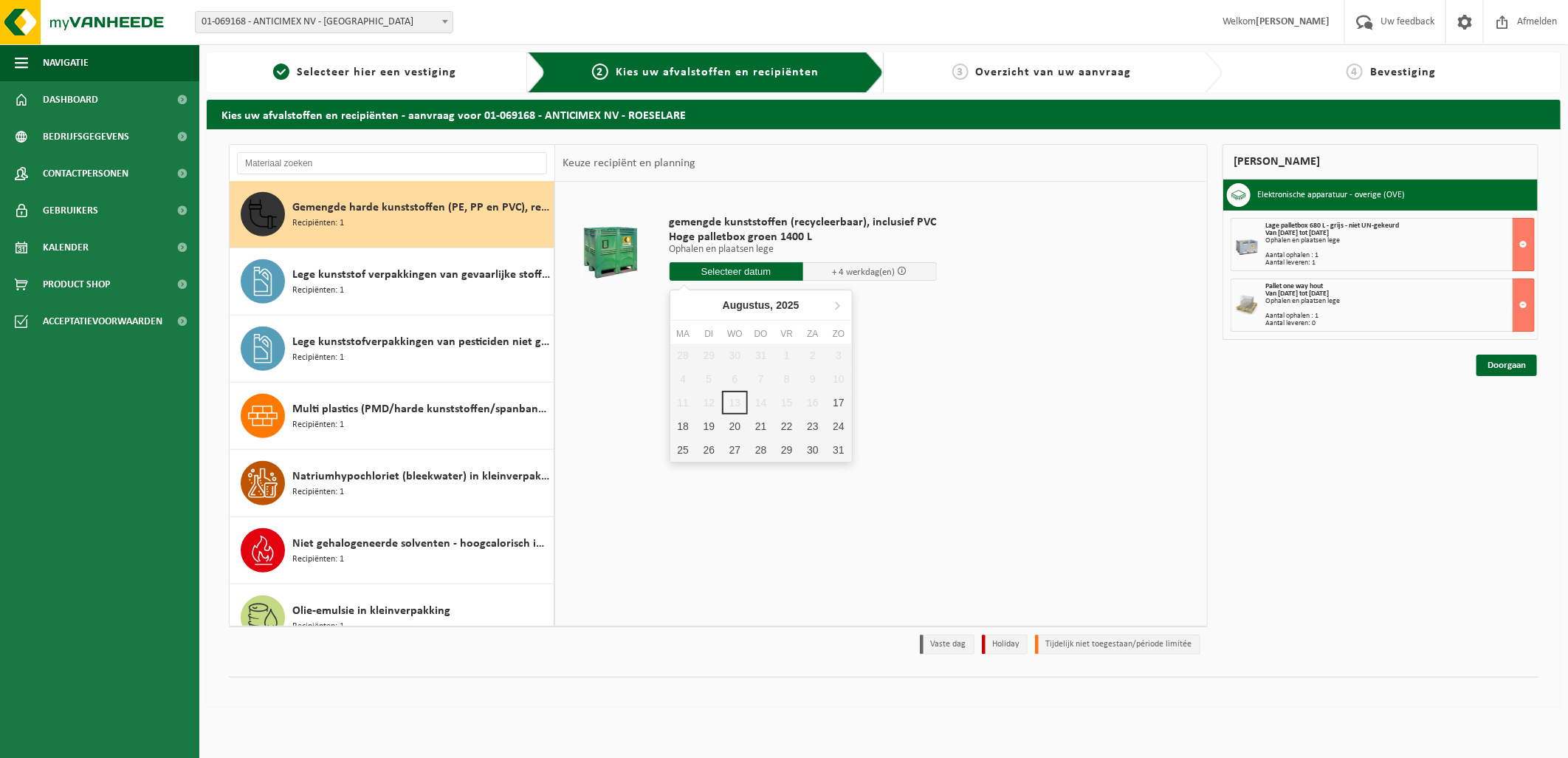
click at [698, 270] on input "text" at bounding box center [736, 272] width 133 height 19
click at [687, 419] on div "18" at bounding box center [682, 426] width 25 height 24
type input "Van 2025-08-18"
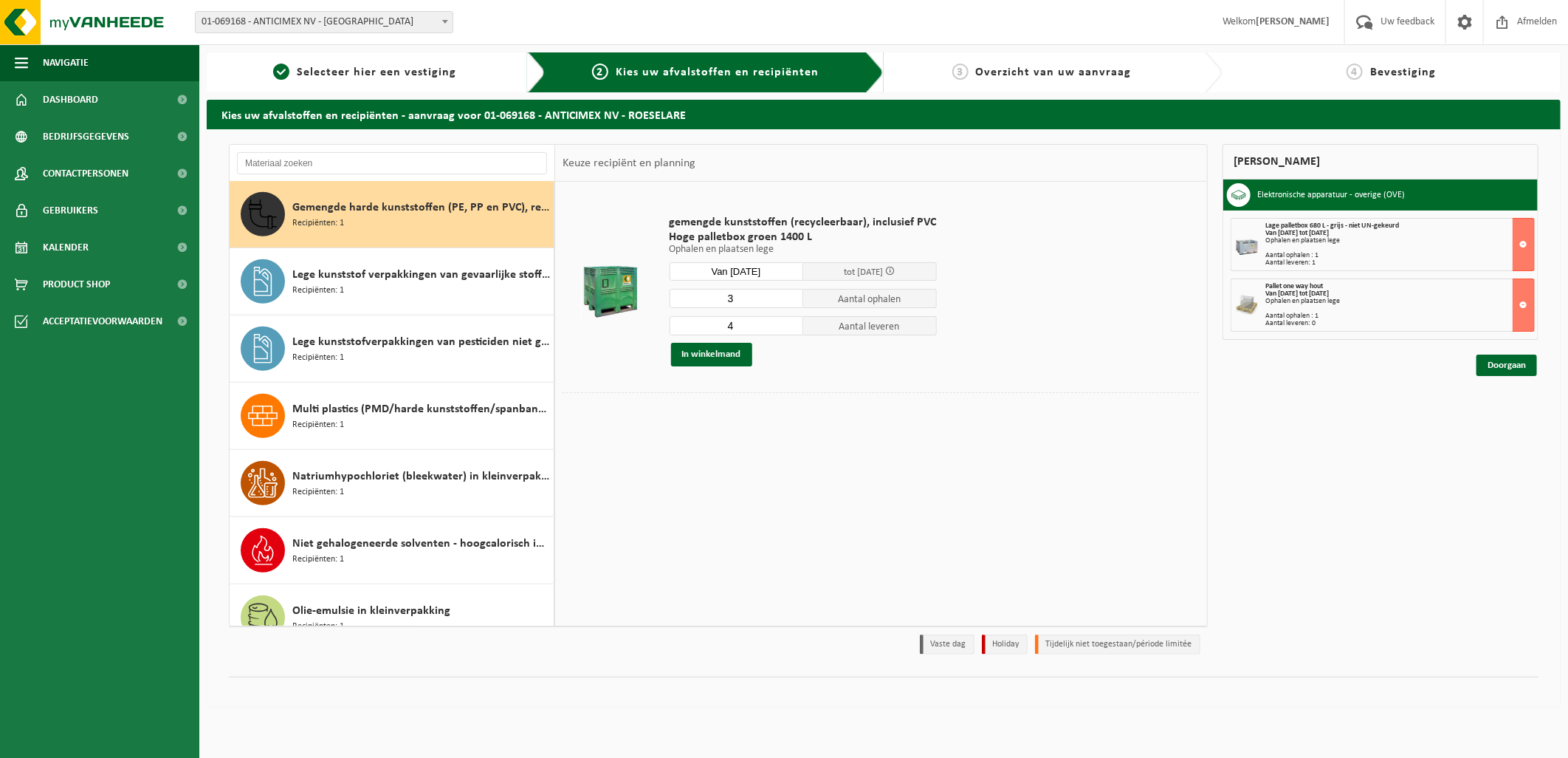
click at [790, 304] on input "3" at bounding box center [736, 298] width 133 height 19
type input "2"
click at [790, 304] on input "2" at bounding box center [736, 298] width 133 height 19
click at [789, 329] on input "3" at bounding box center [736, 325] width 133 height 19
type input "2"
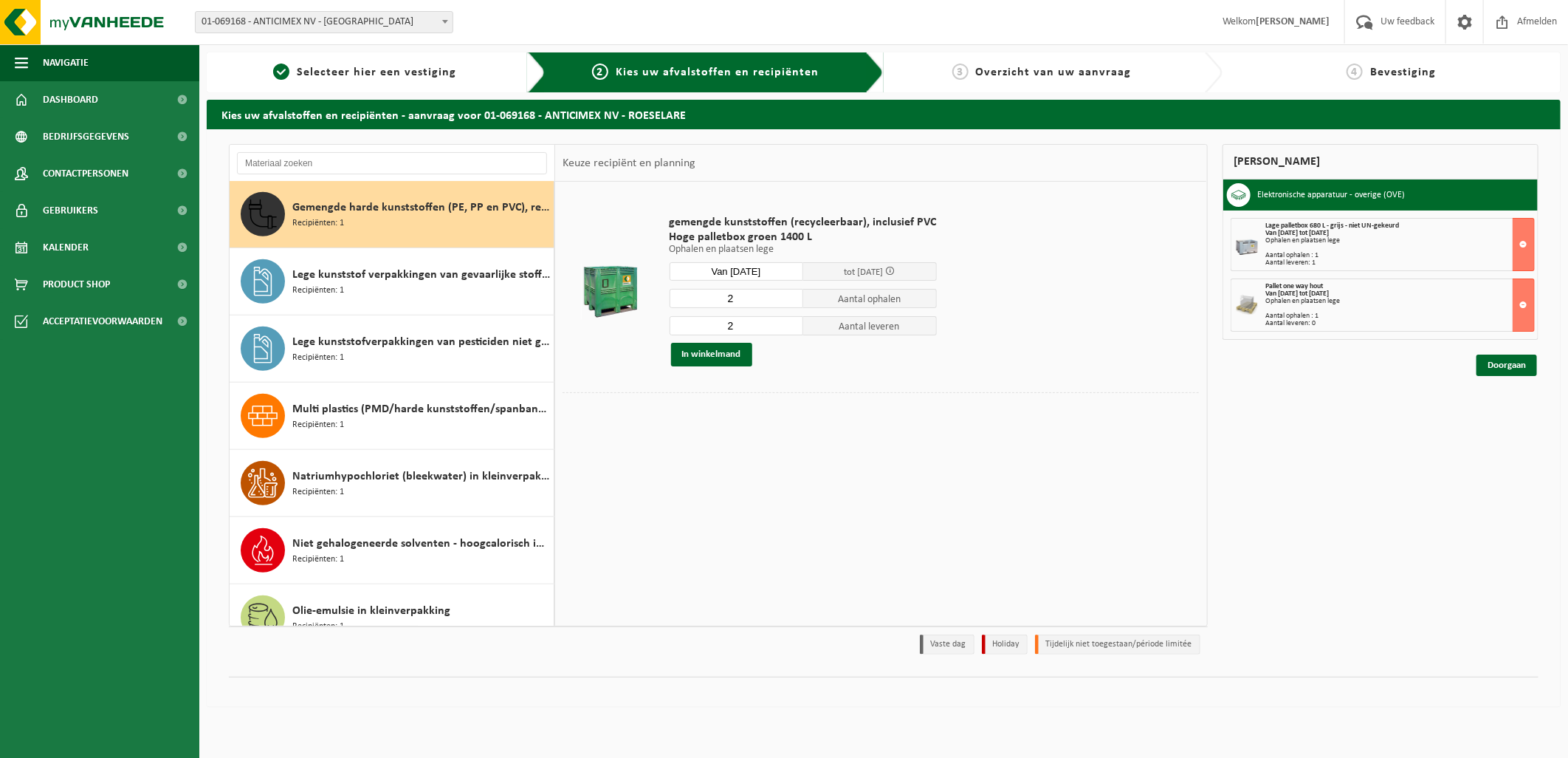
click at [789, 329] on input "2" at bounding box center [736, 325] width 133 height 19
click at [727, 359] on button "In winkelmand" at bounding box center [712, 354] width 81 height 24
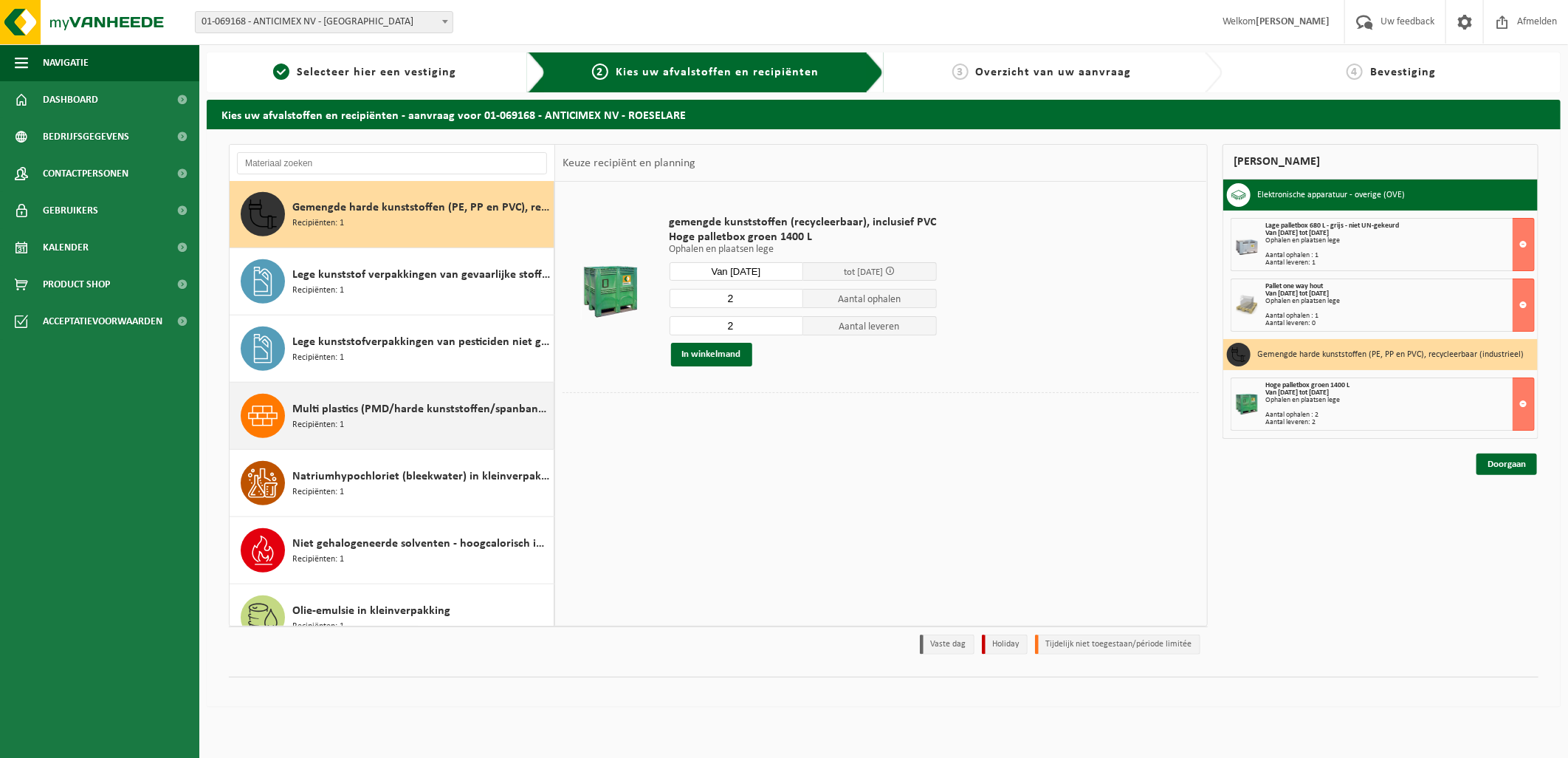
click at [424, 429] on div "Multi plastics (PMD/harde kunststoffen/spanbanden/EPS/folie naturel/folie gemen…" at bounding box center [421, 416] width 258 height 44
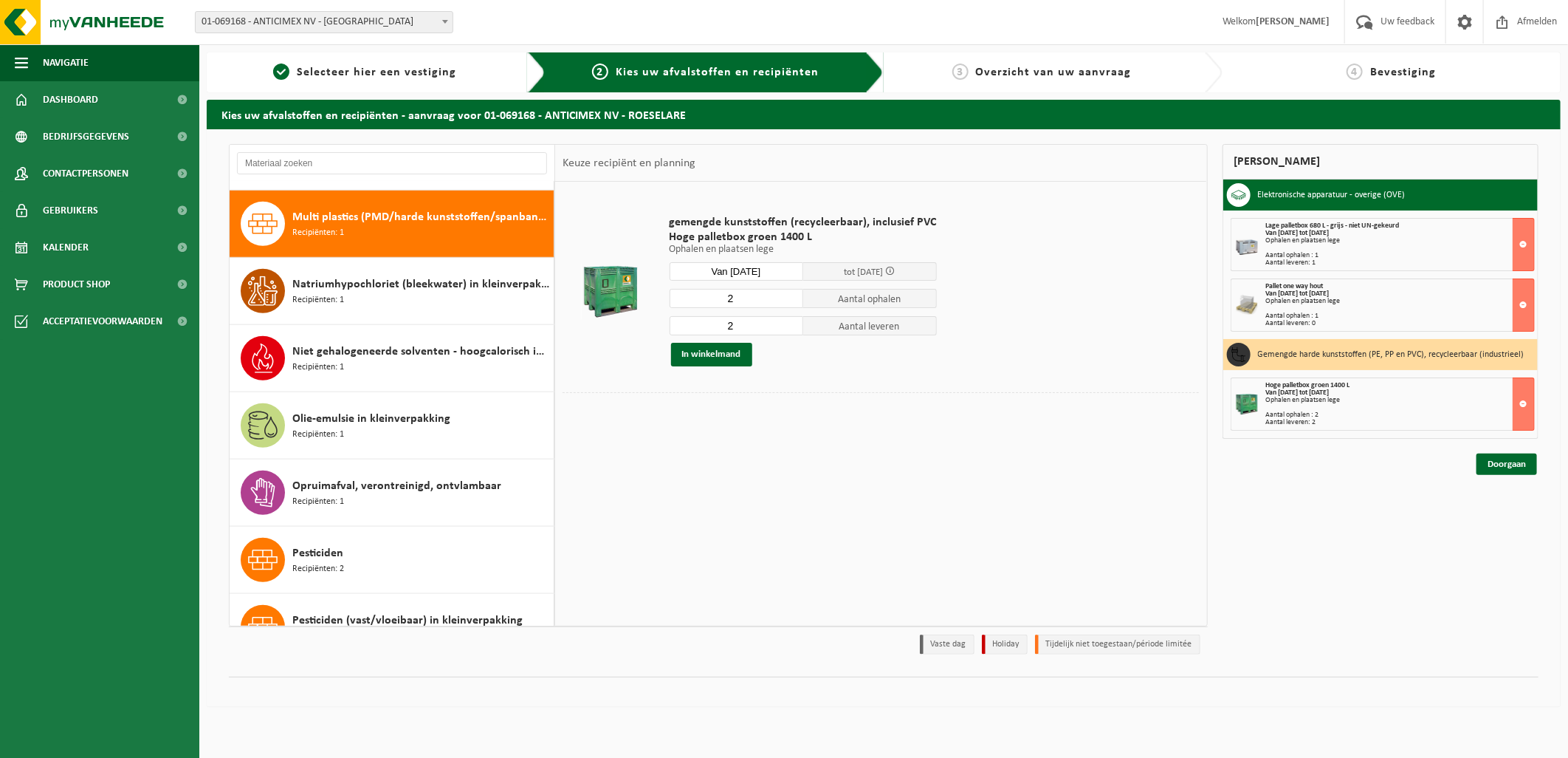
scroll to position [808, 0]
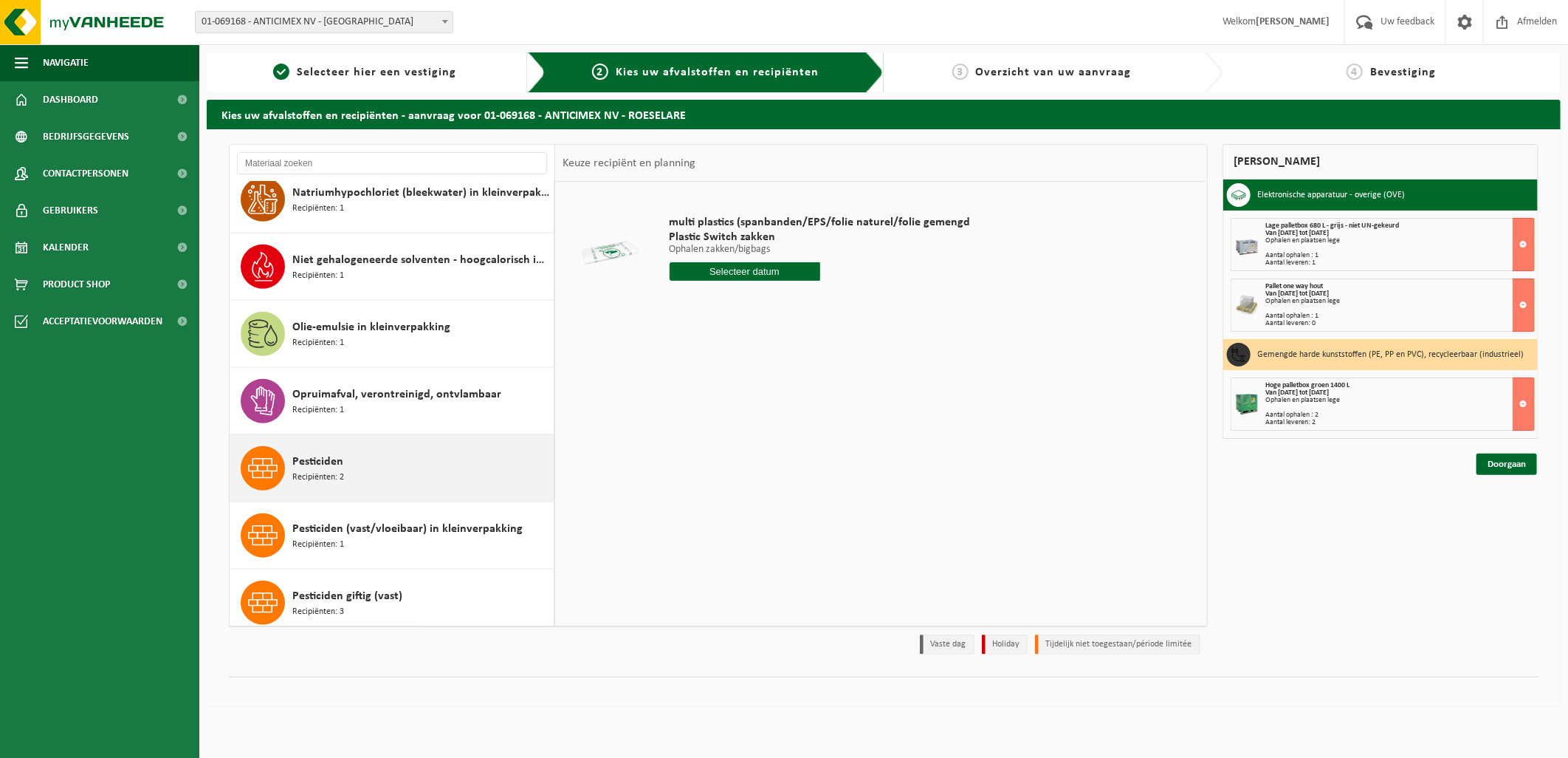
click at [407, 482] on div "Pesticiden Recipiënten: 2" at bounding box center [421, 467] width 258 height 44
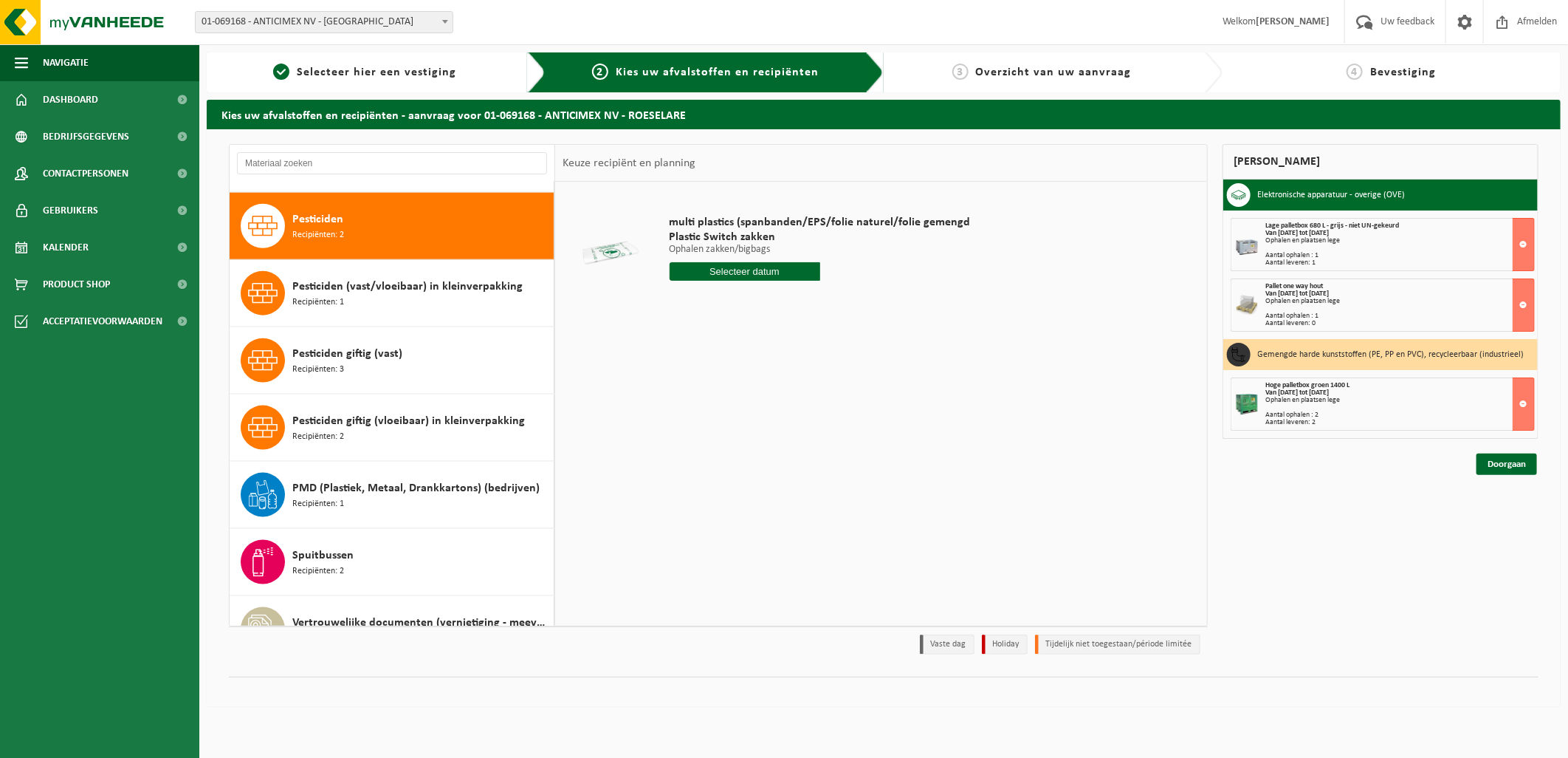
scroll to position [1144, 0]
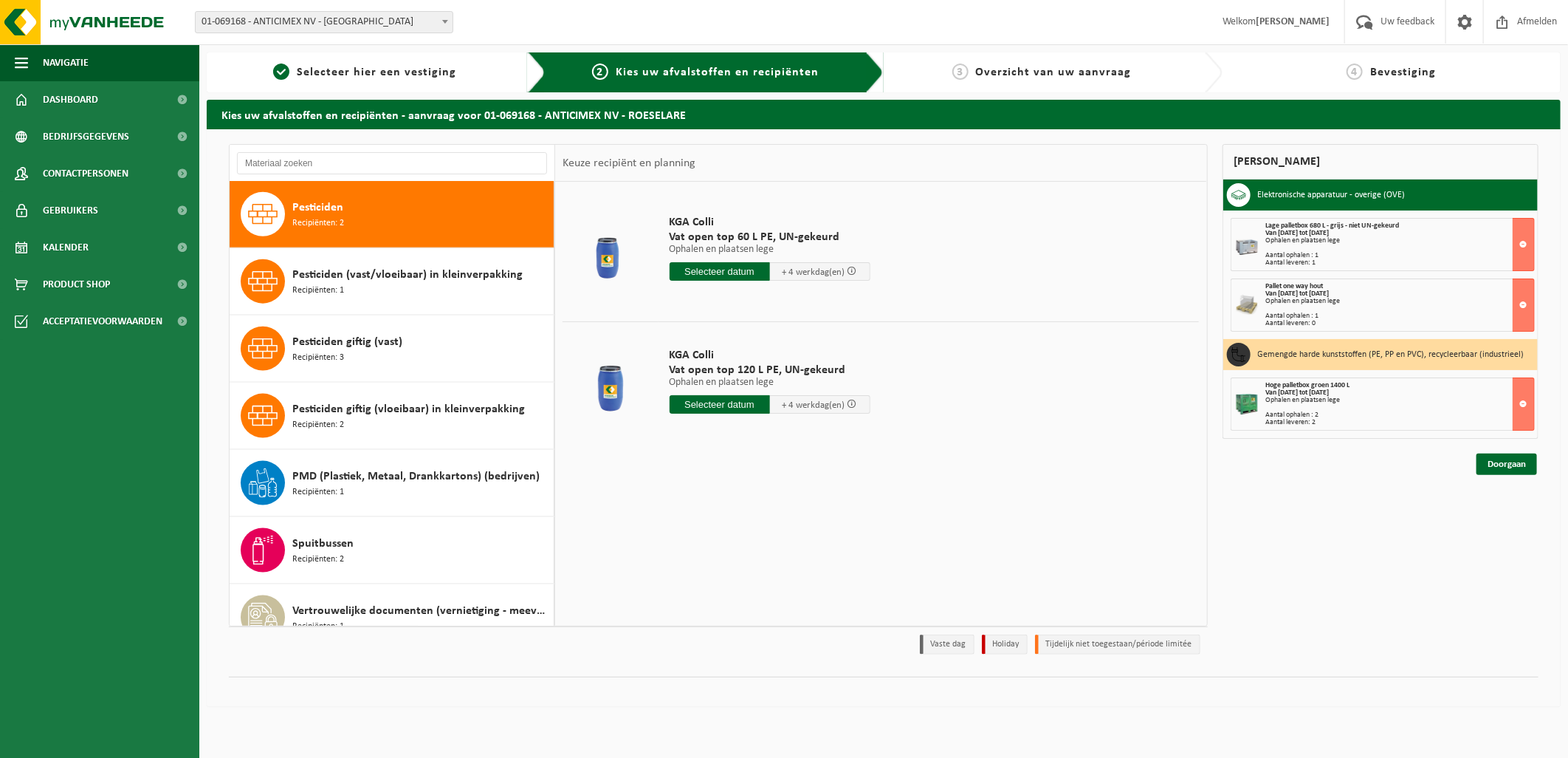
click at [700, 410] on input "text" at bounding box center [719, 404] width 101 height 19
click at [687, 551] on div "18" at bounding box center [682, 559] width 25 height 24
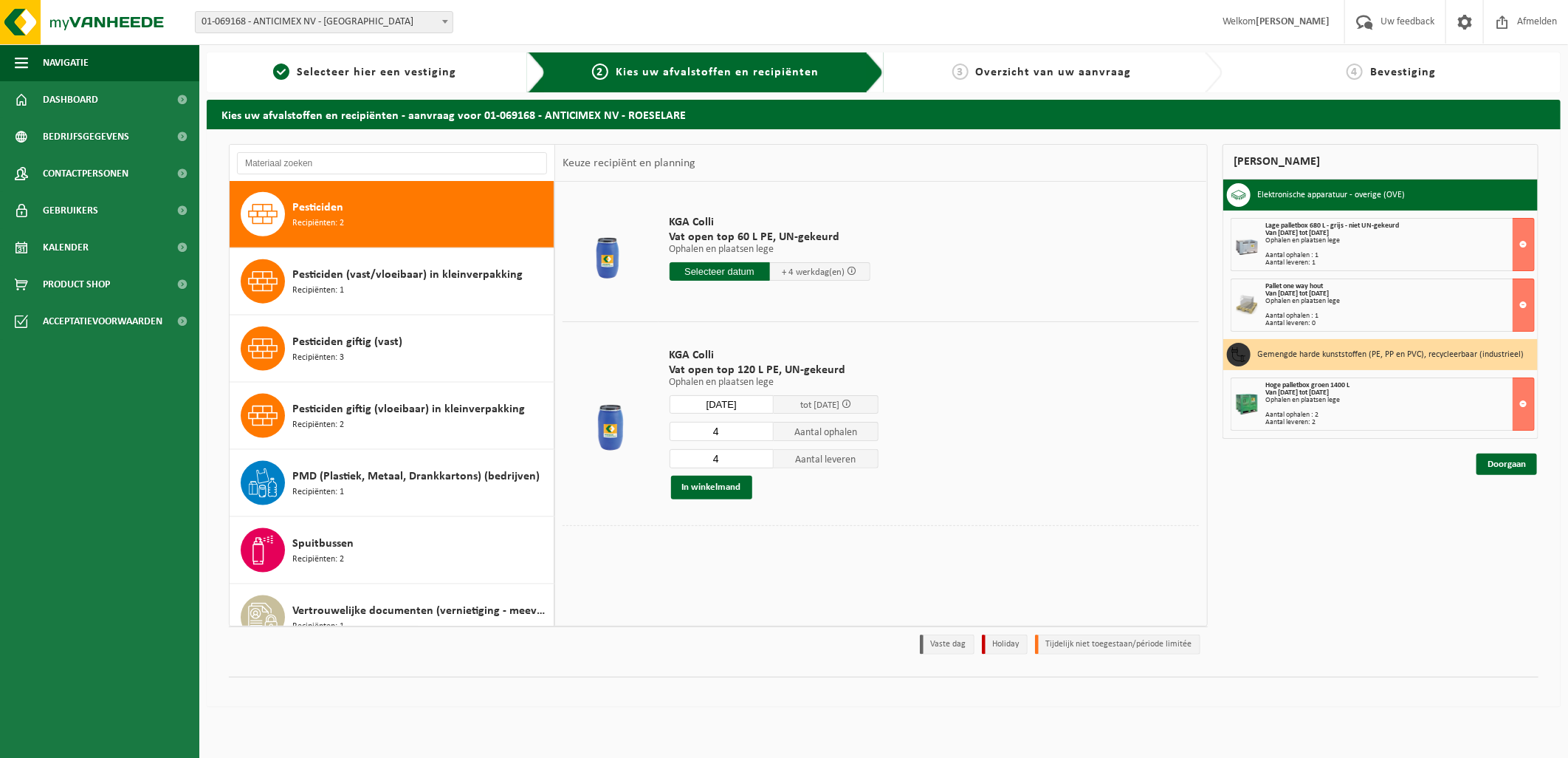
type input "Van 2025-08-18"
type input "2025-08-18"
type input "3"
click at [763, 436] on input "3" at bounding box center [722, 432] width 105 height 19
click at [761, 466] on input "4" at bounding box center [722, 459] width 105 height 19
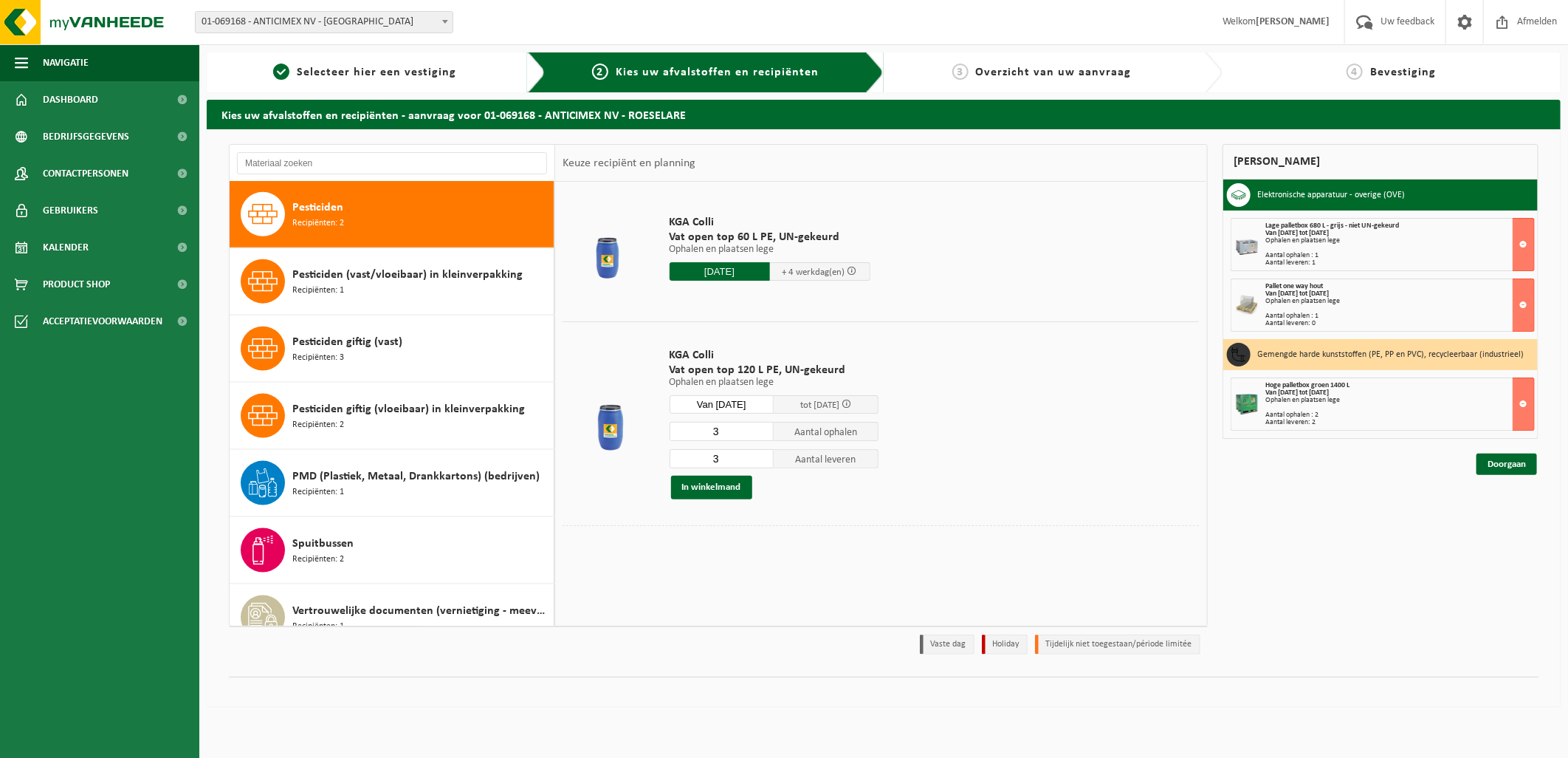
type input "3"
click at [761, 460] on input "3" at bounding box center [722, 459] width 105 height 19
click at [731, 479] on button "In winkelmand" at bounding box center [712, 487] width 81 height 24
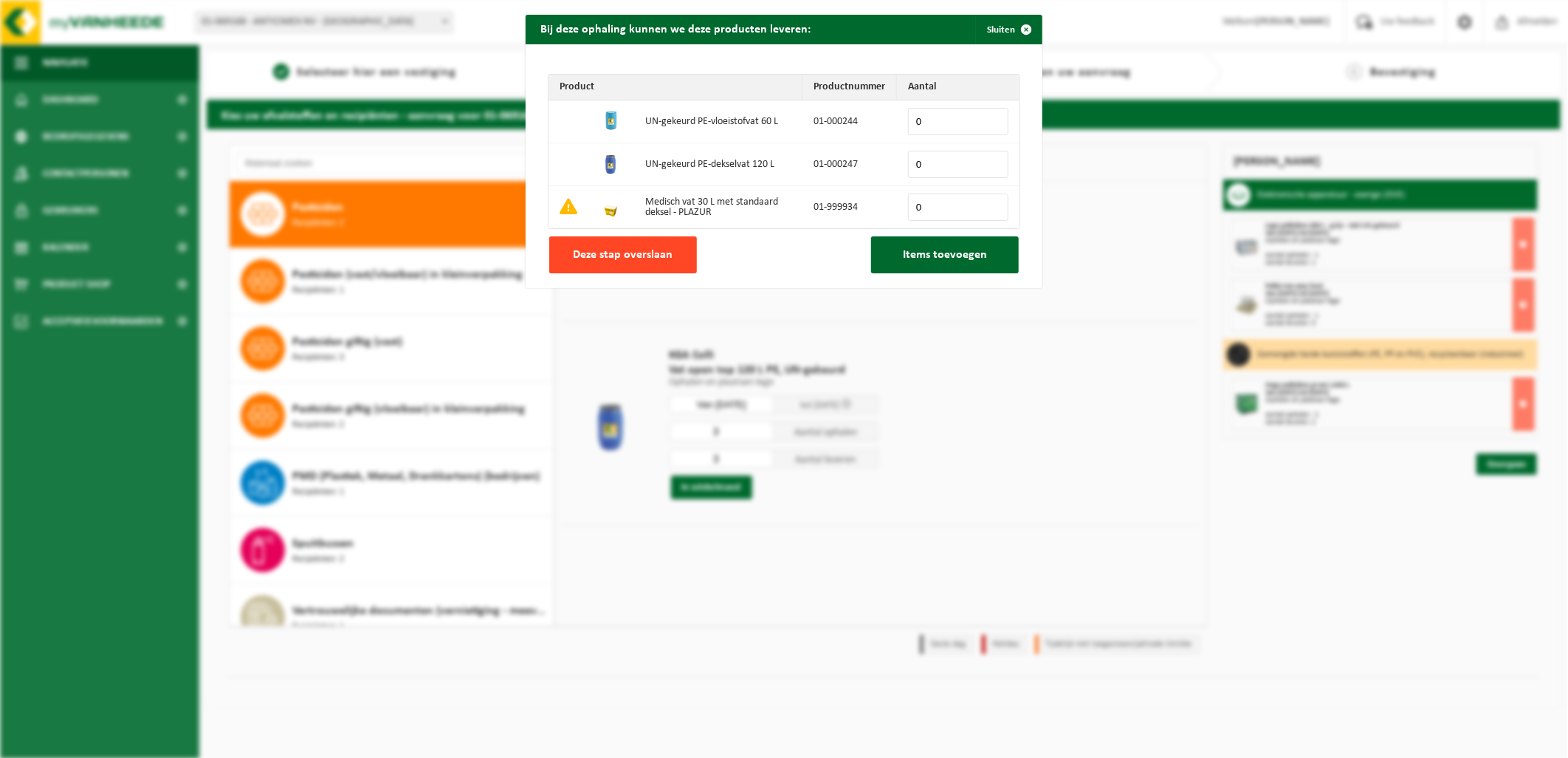
click at [659, 255] on span "Deze stap overslaan" at bounding box center [623, 255] width 100 height 12
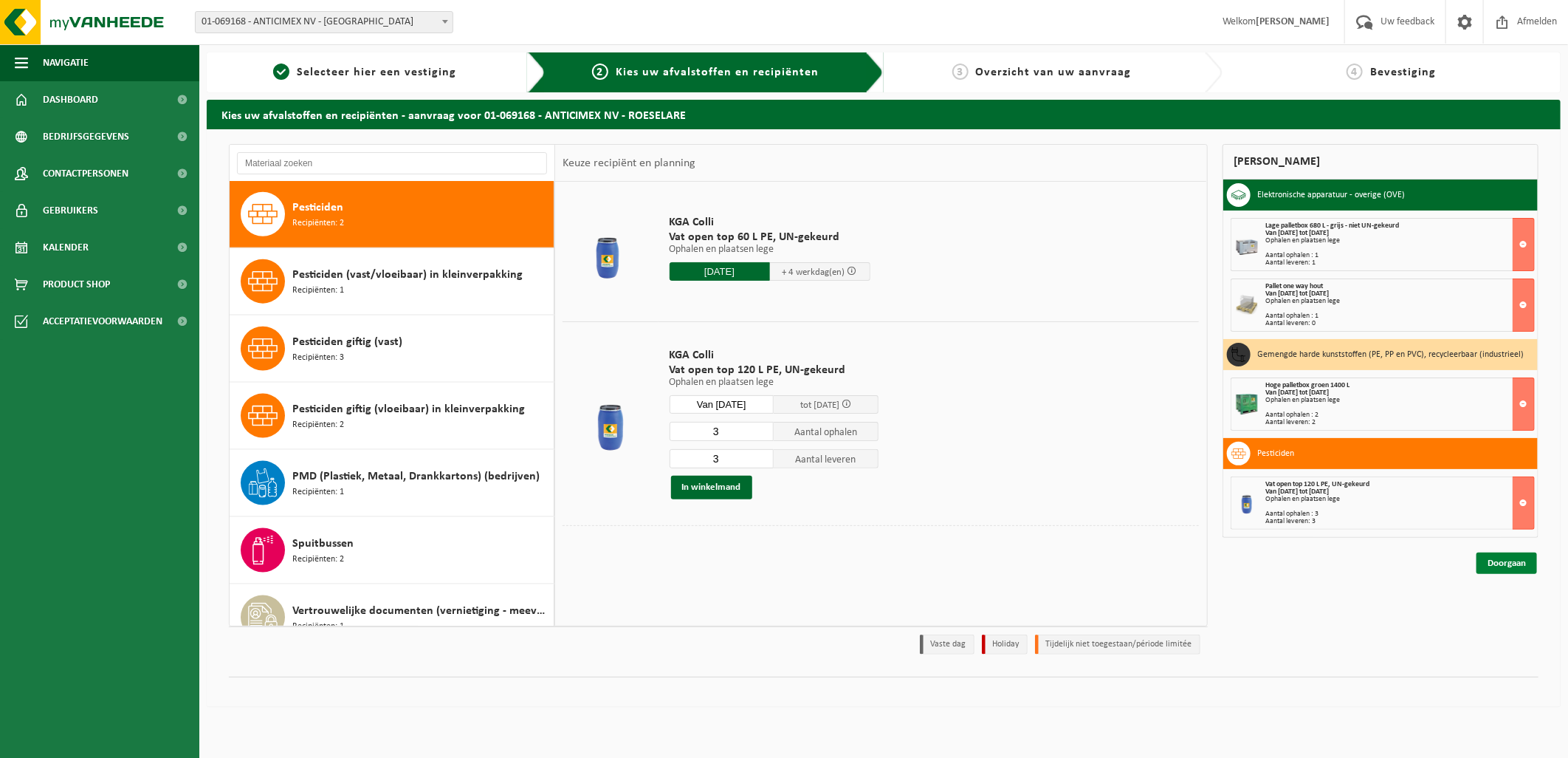
click at [1496, 560] on link "Doorgaan" at bounding box center [1507, 563] width 60 height 22
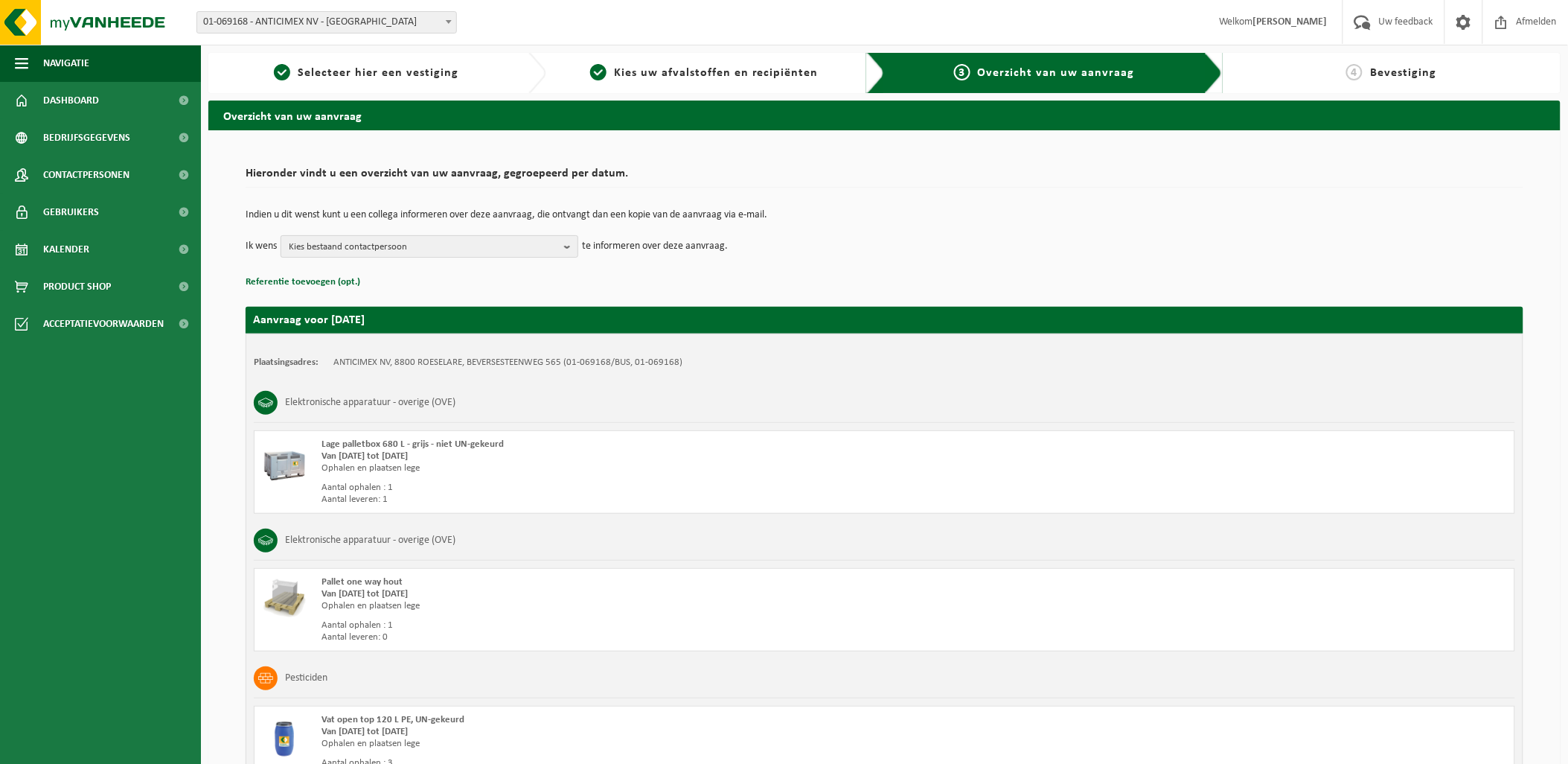
click at [524, 248] on span "Kies bestaand contactpersoon" at bounding box center [424, 247] width 269 height 23
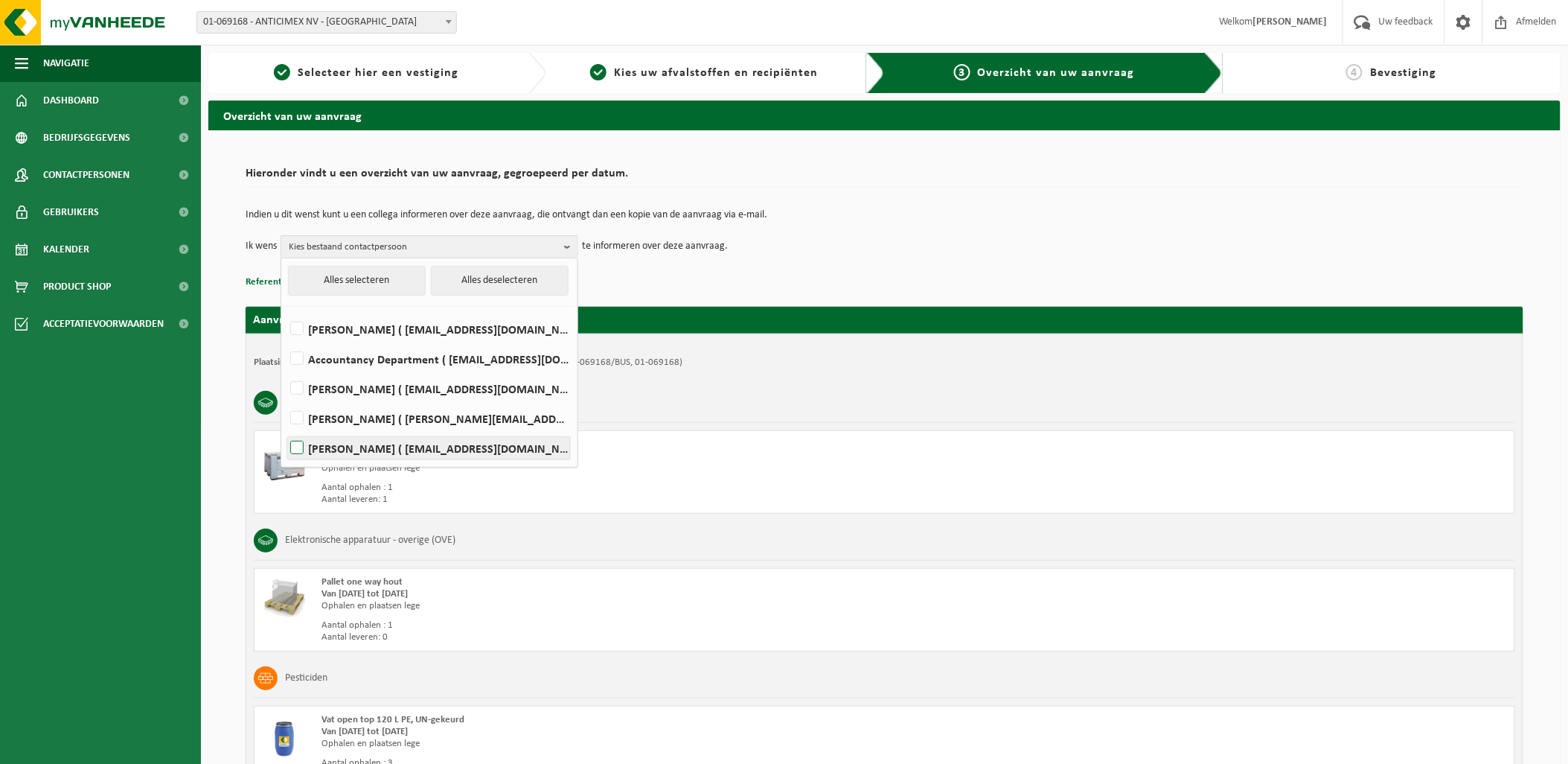
click at [302, 443] on label "Amber Moerman ( magazijn@anticimex.be )" at bounding box center [428, 448] width 282 height 23
click at [285, 429] on input "Amber Moerman ( magazijn@anticimex.be )" at bounding box center [284, 428] width 1 height 1
checkbox input "true"
click at [687, 294] on div "Aanvraag voor 2025-08-18 Plaatsingsadres: ANTICIMEX NV, 8800 ROESELARE, BEVERSE…" at bounding box center [884, 713] width 1278 height 843
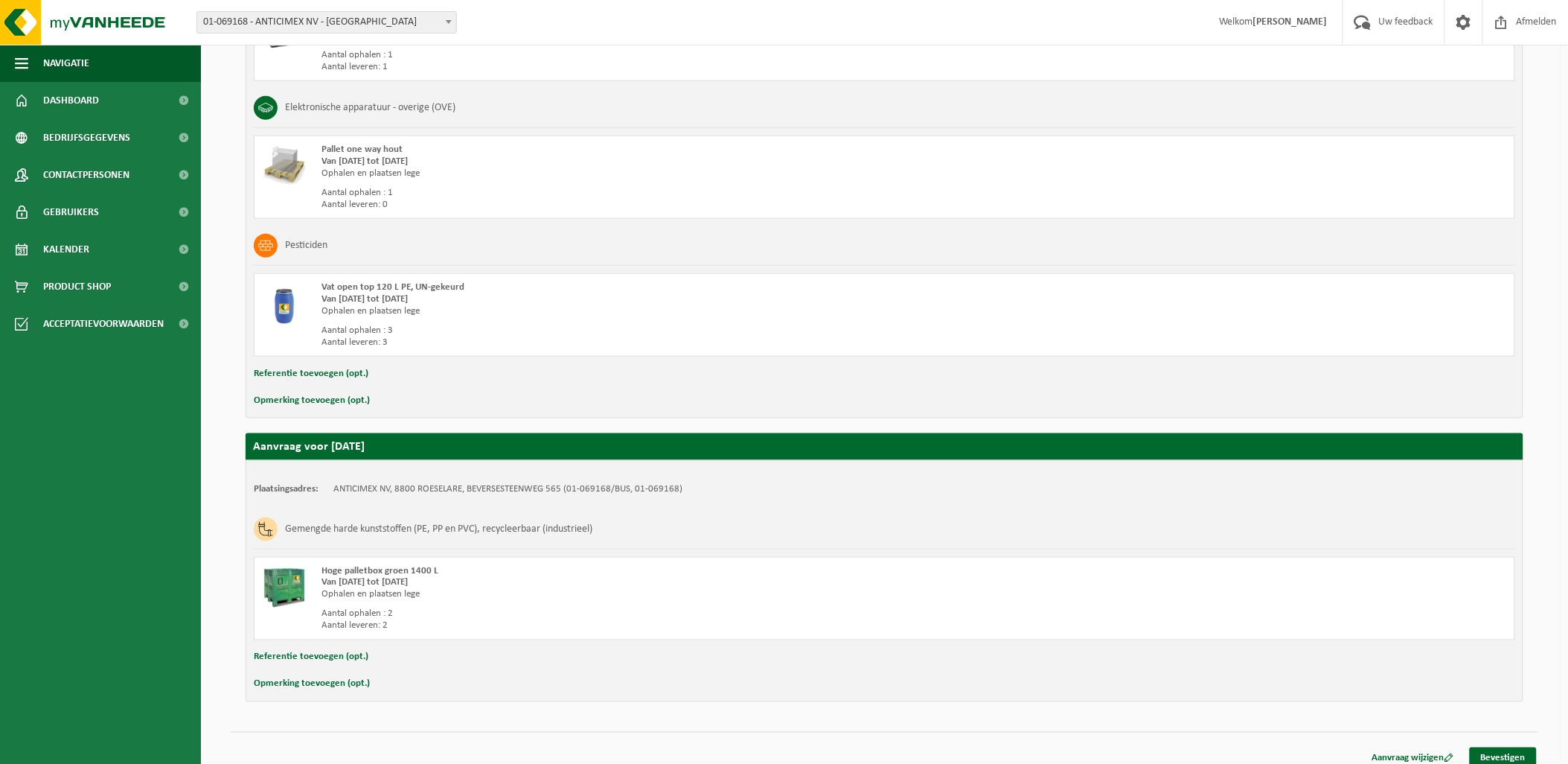
scroll to position [447, 0]
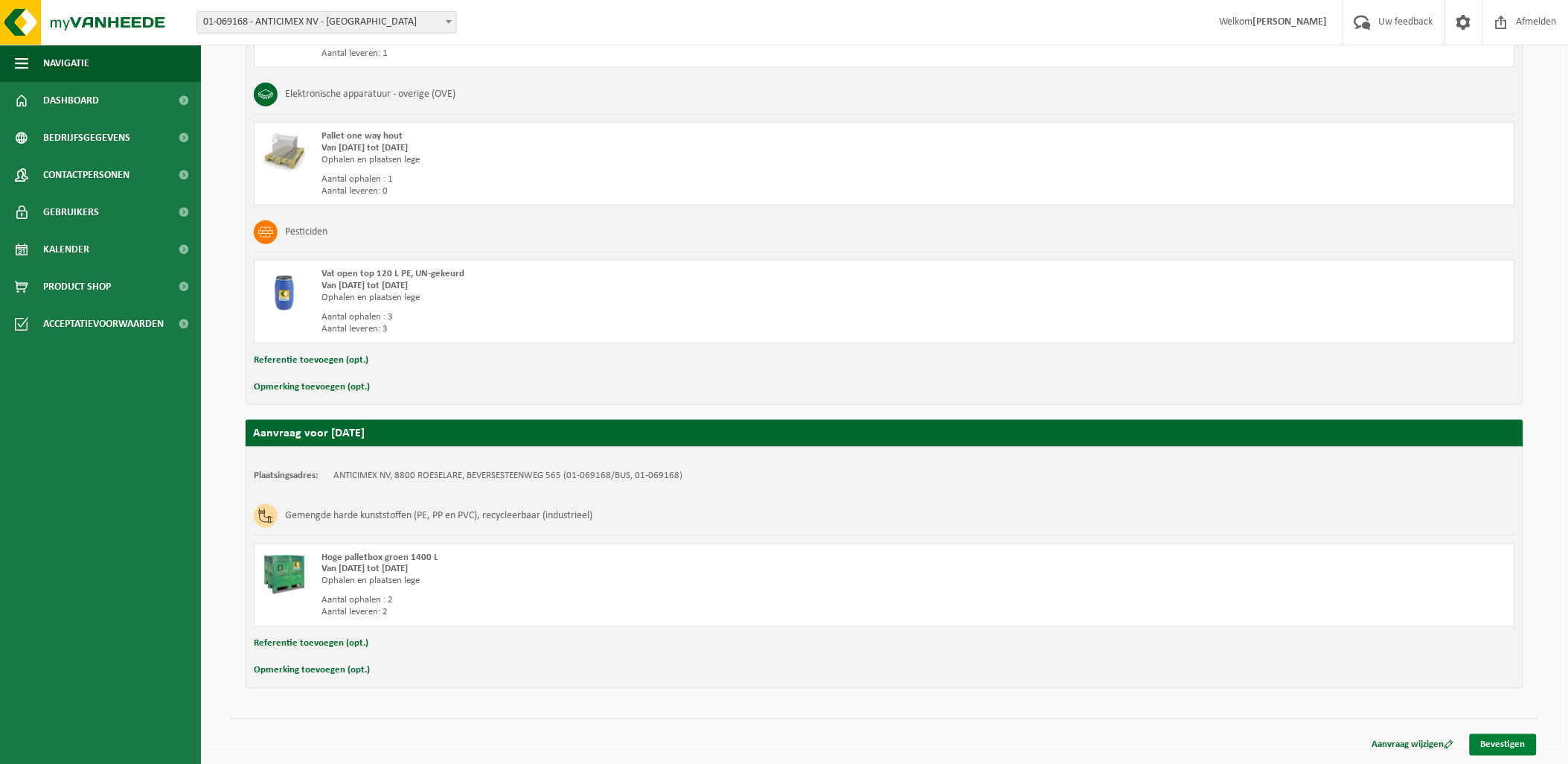
click at [1491, 748] on link "Bevestigen" at bounding box center [1503, 745] width 67 height 22
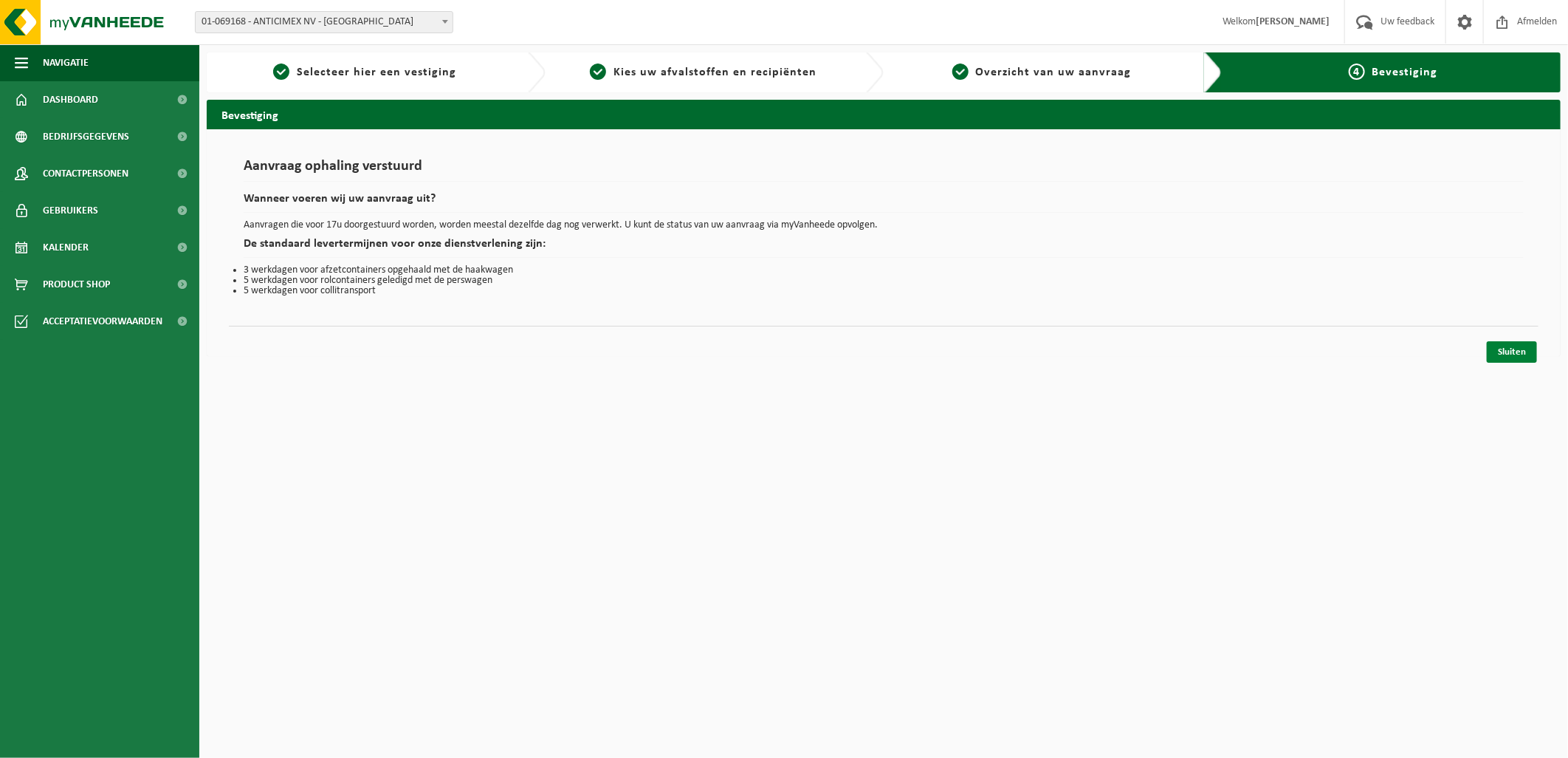
click at [1533, 345] on link "Sluiten" at bounding box center [1512, 352] width 50 height 22
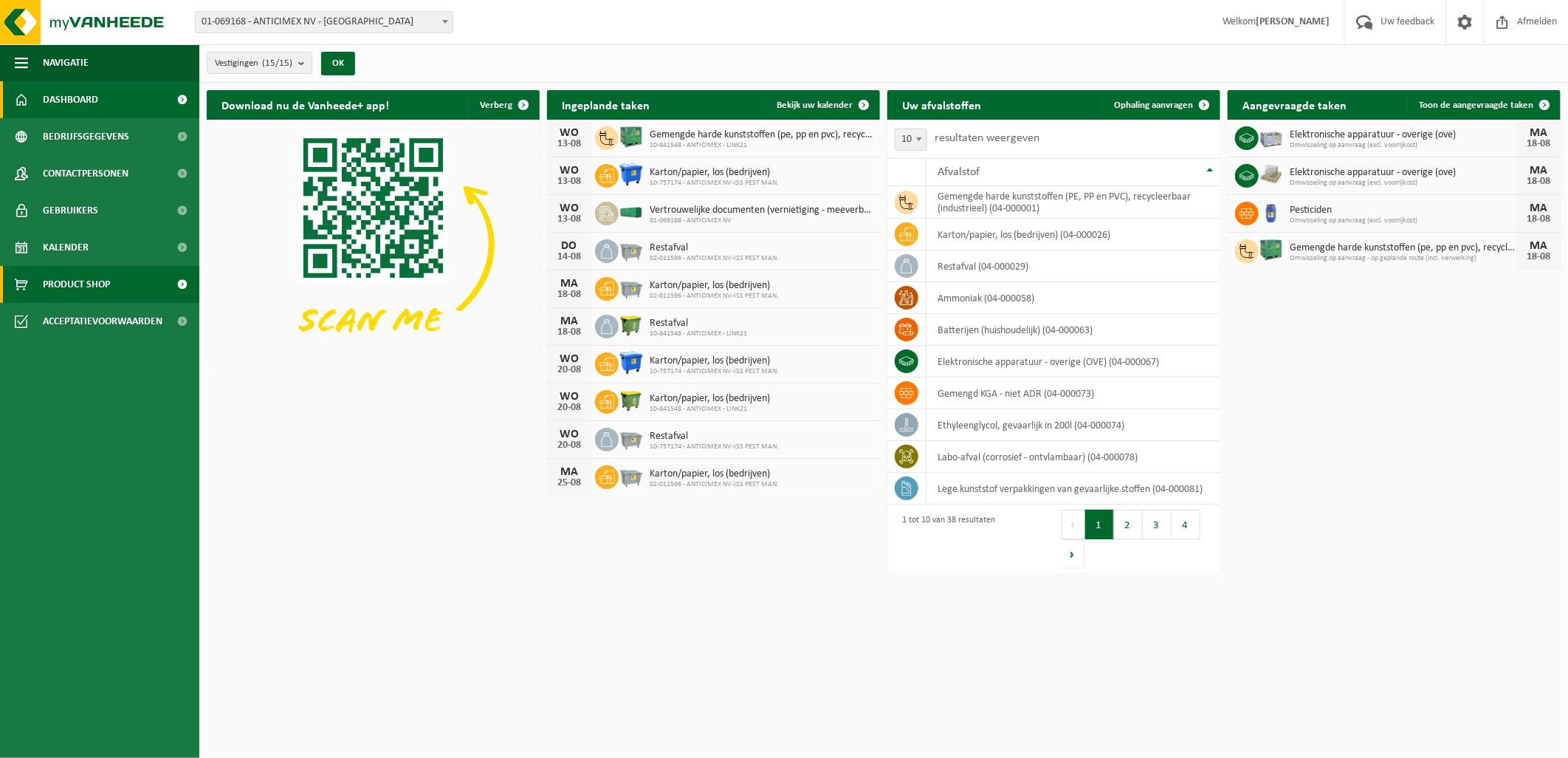
click at [108, 284] on span "Product Shop" at bounding box center [76, 284] width 67 height 37
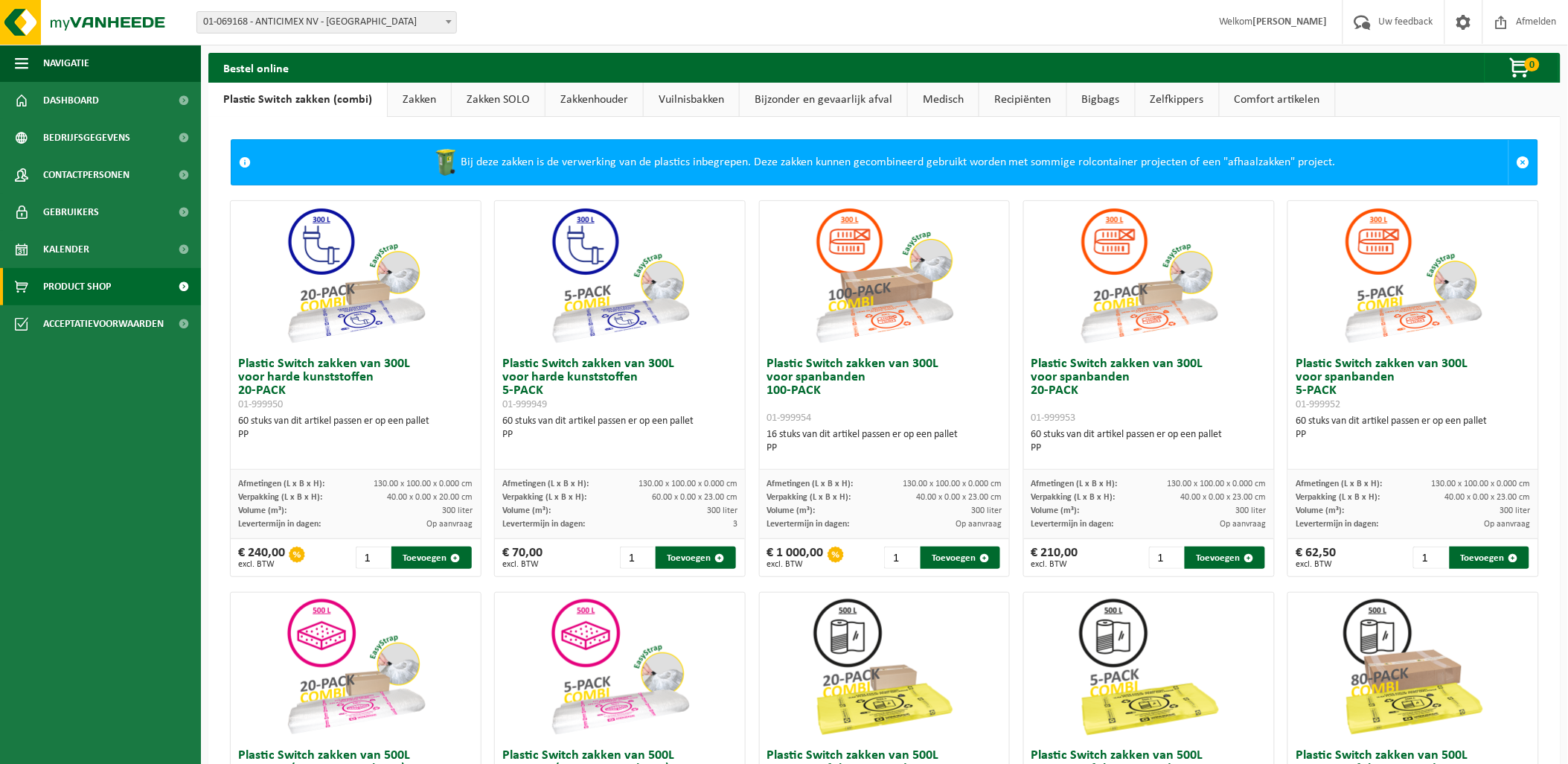
click at [814, 92] on link "Bijzonder en gevaarlijk afval" at bounding box center [823, 100] width 168 height 34
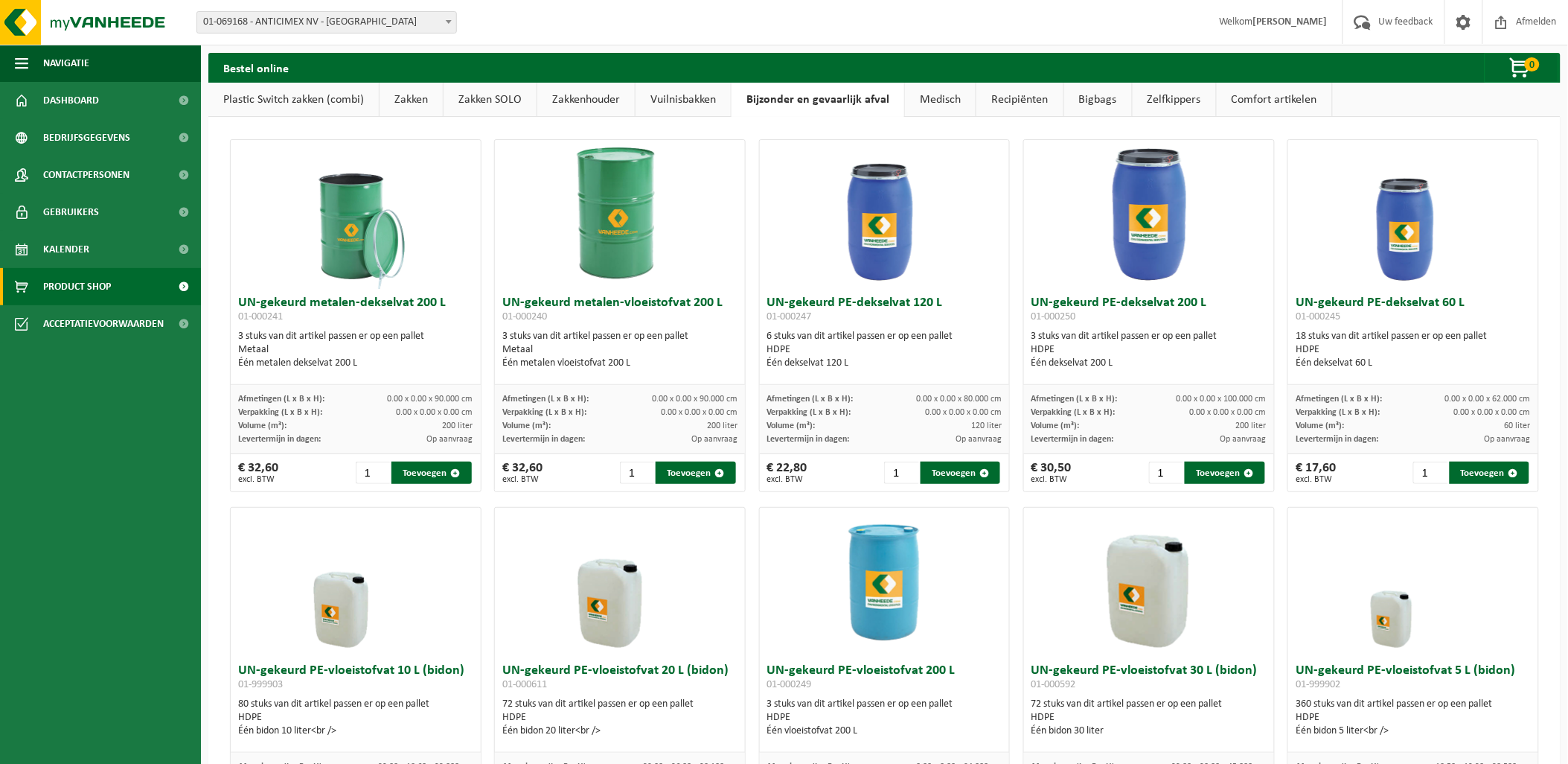
click at [943, 101] on link "Medisch" at bounding box center [940, 100] width 71 height 34
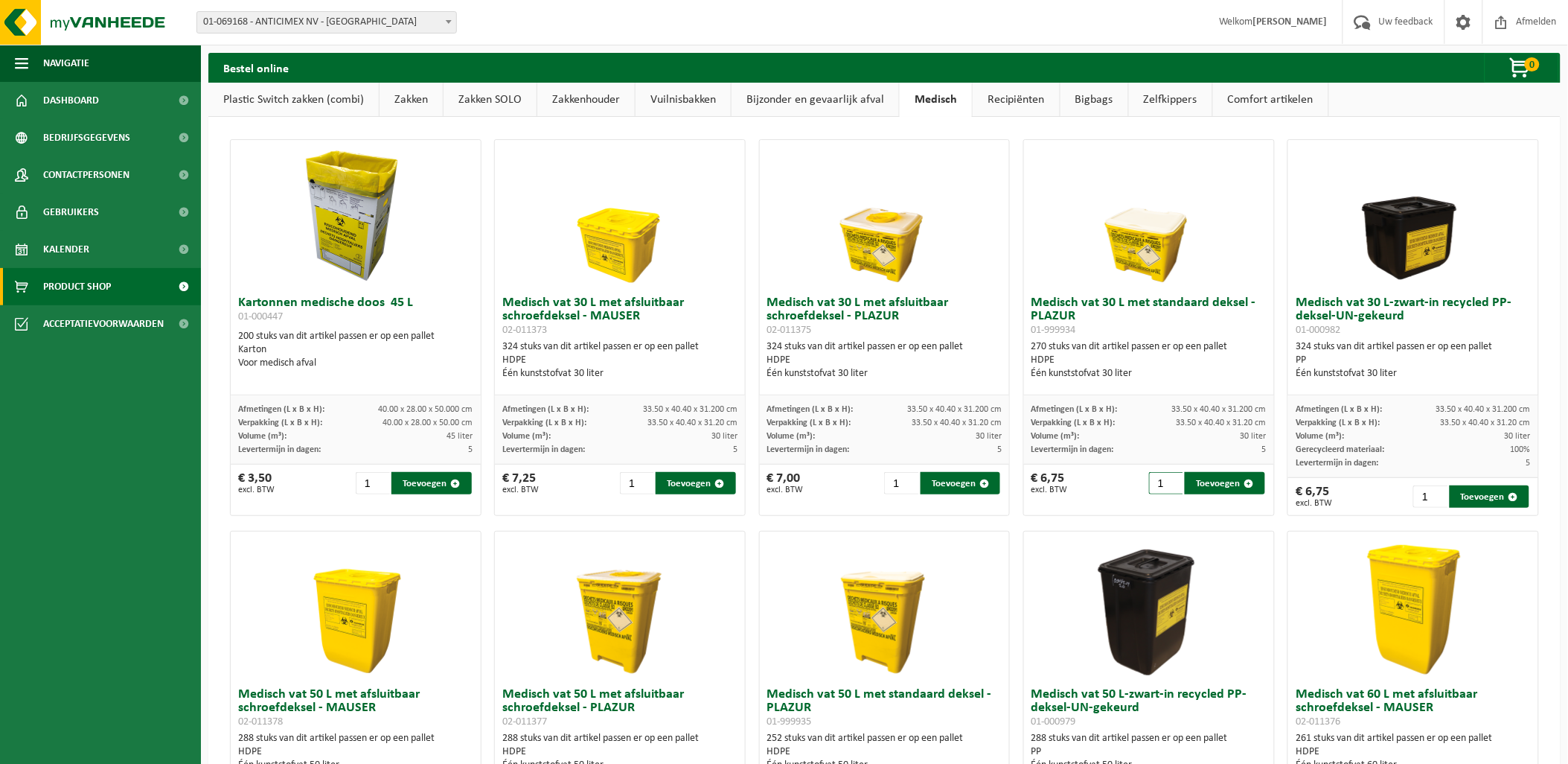
click at [1150, 482] on input "1" at bounding box center [1166, 483] width 34 height 23
click at [1206, 474] on button "Toevoegen" at bounding box center [1225, 483] width 80 height 23
type input "1"
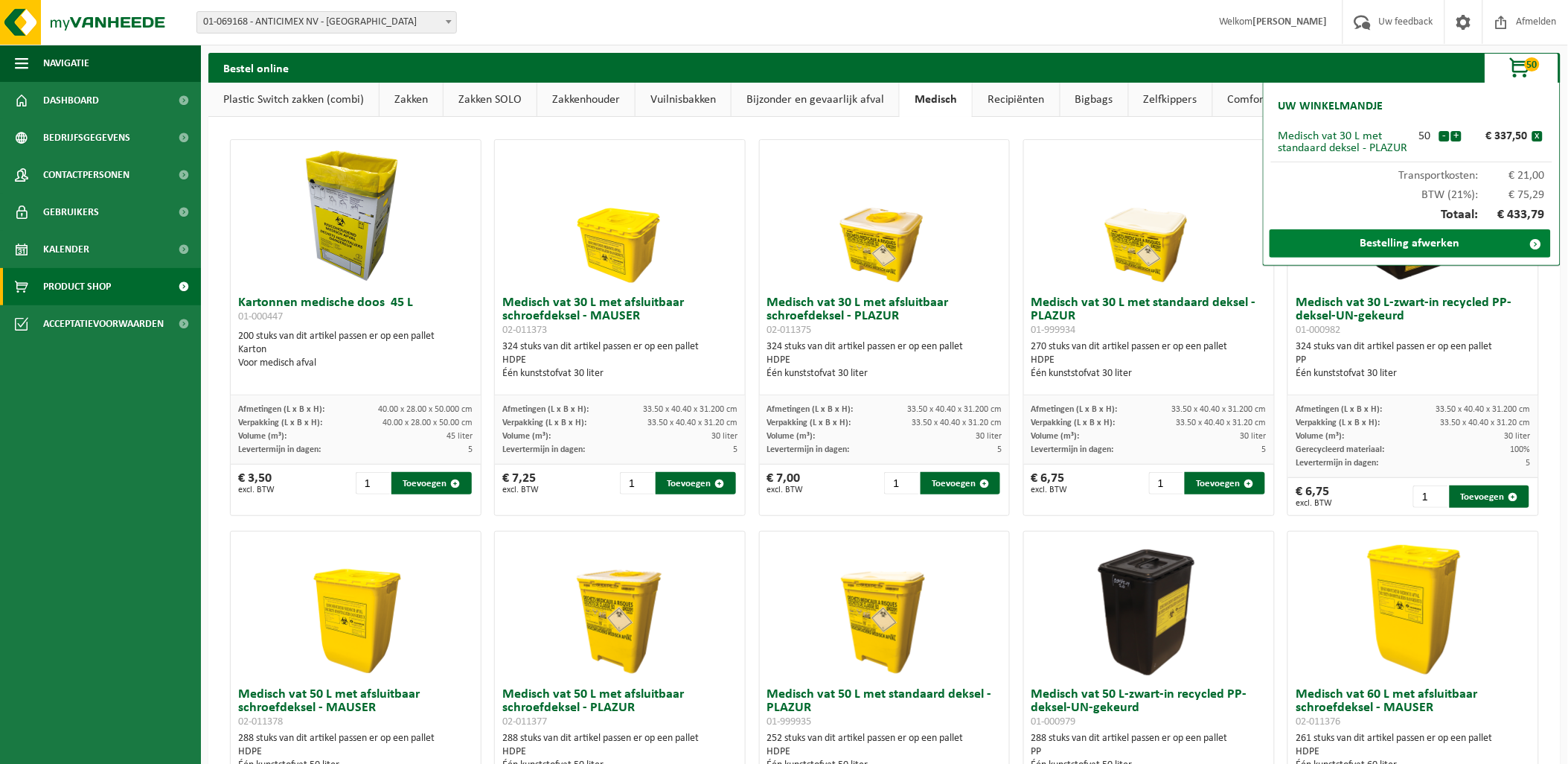
click at [1397, 248] on link "Bestelling afwerken" at bounding box center [1410, 244] width 281 height 28
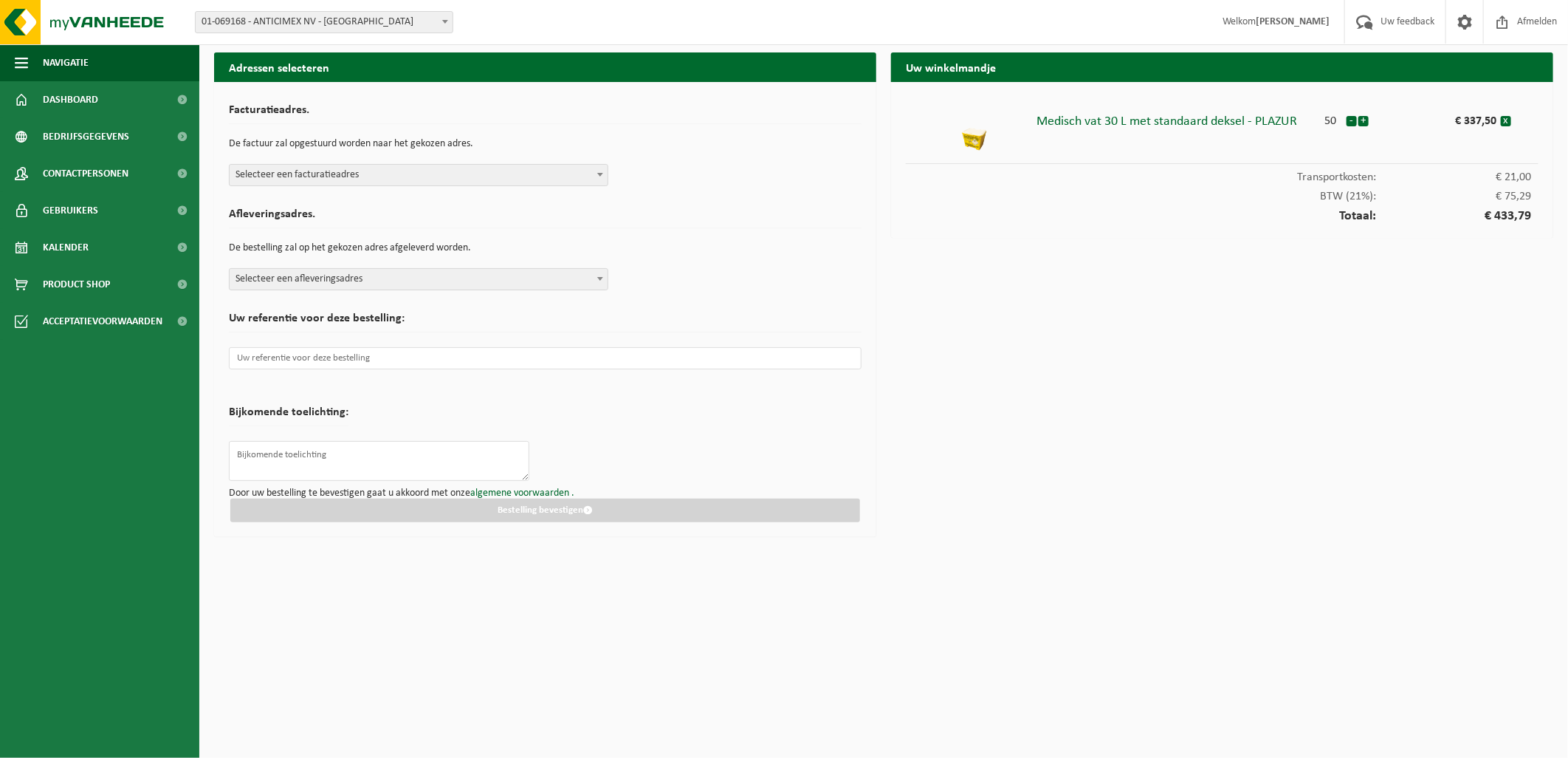
click at [429, 180] on span "Selecteer een facturatieadres" at bounding box center [418, 175] width 378 height 21
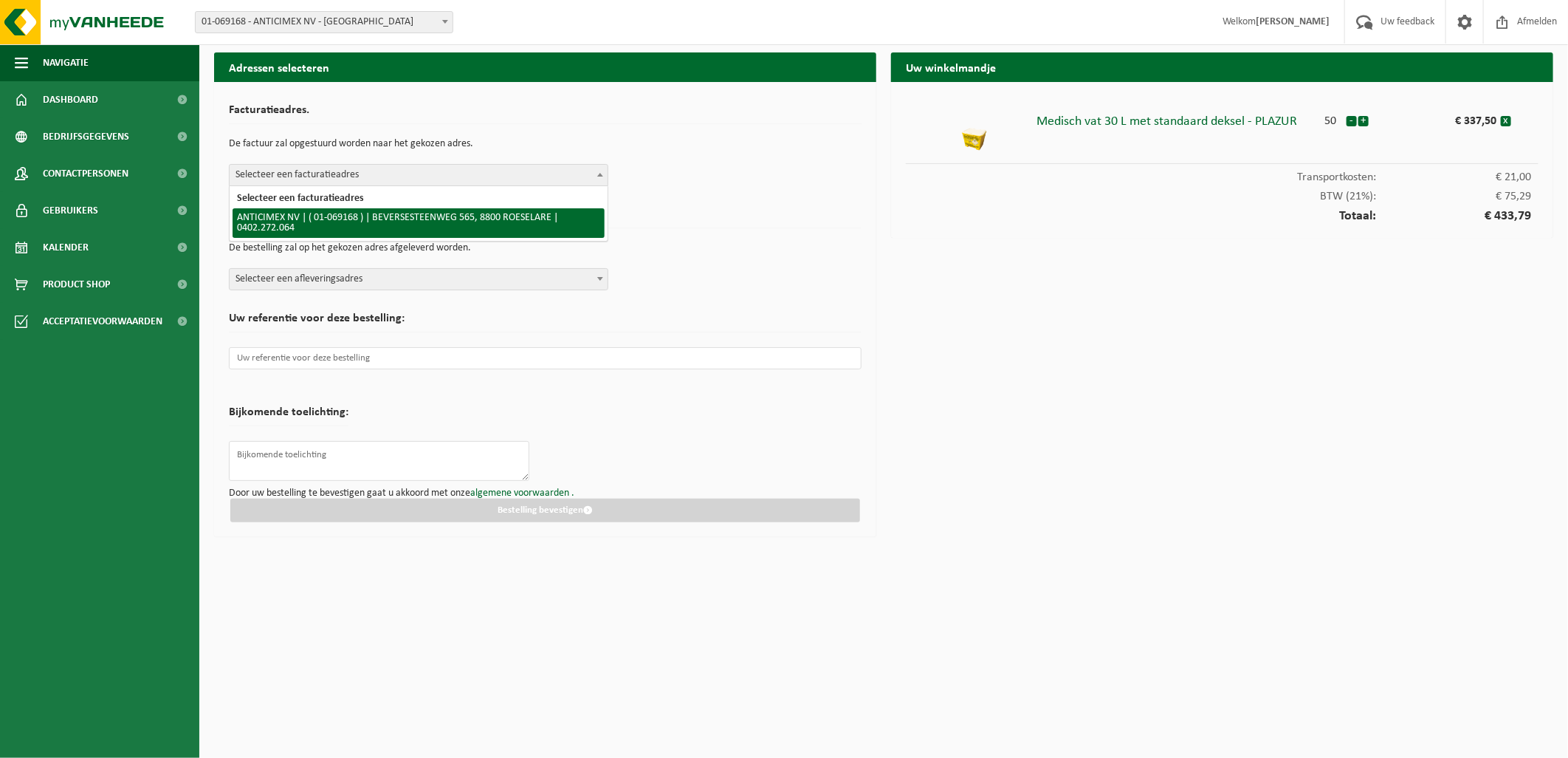
select select "7748"
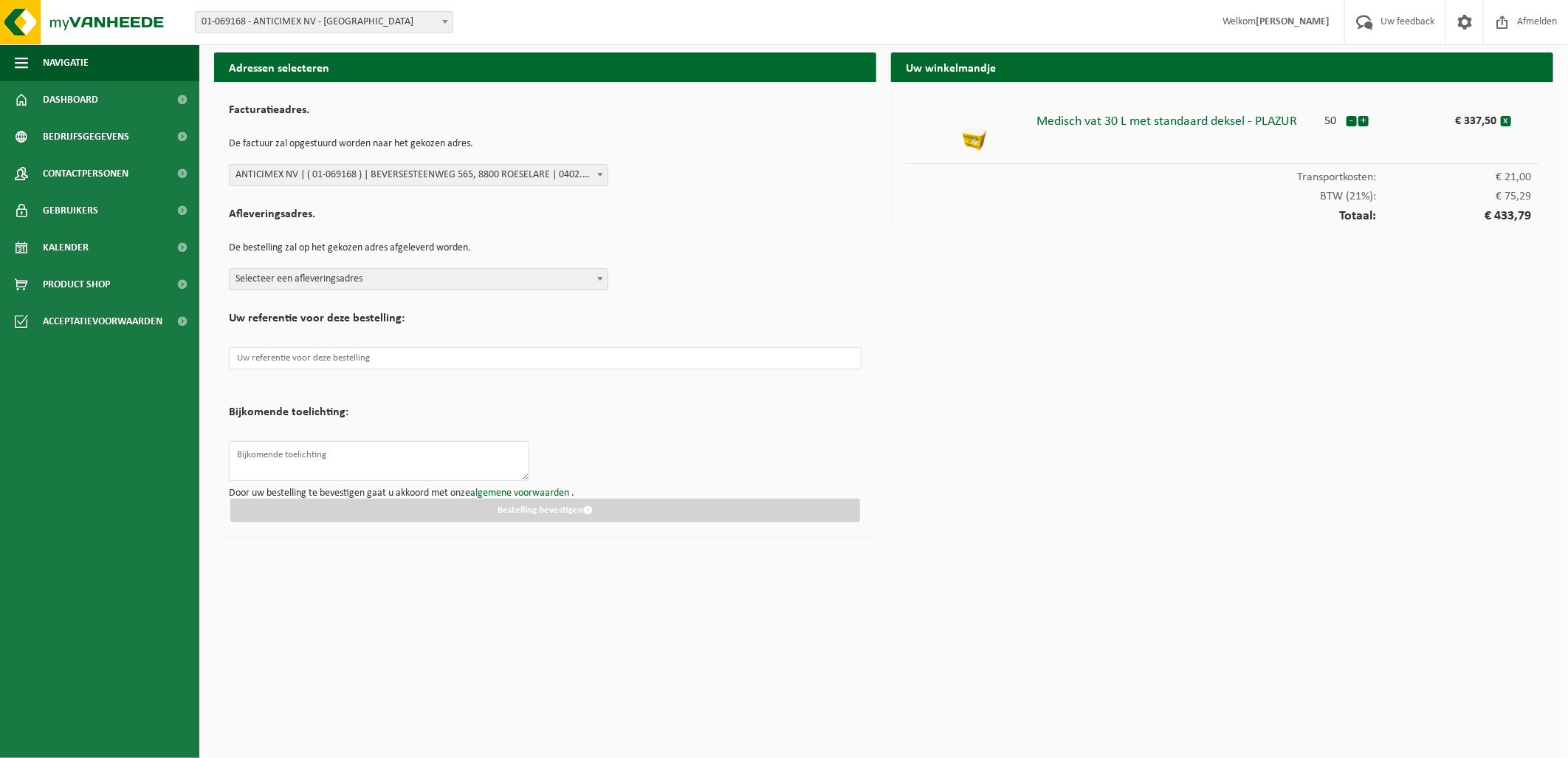
click at [403, 284] on span "Selecteer een afleveringsadres" at bounding box center [418, 279] width 378 height 21
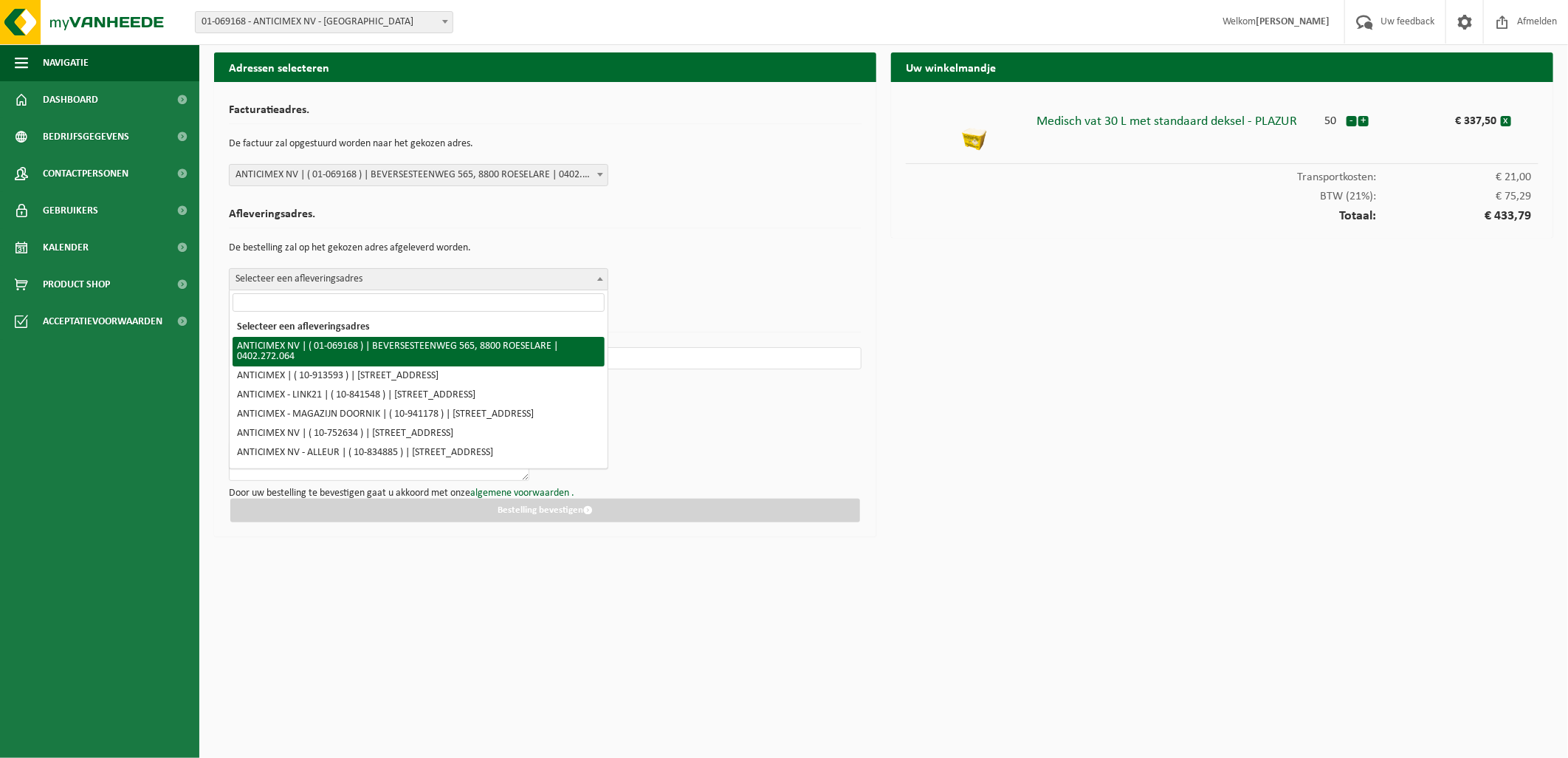
select select "7748"
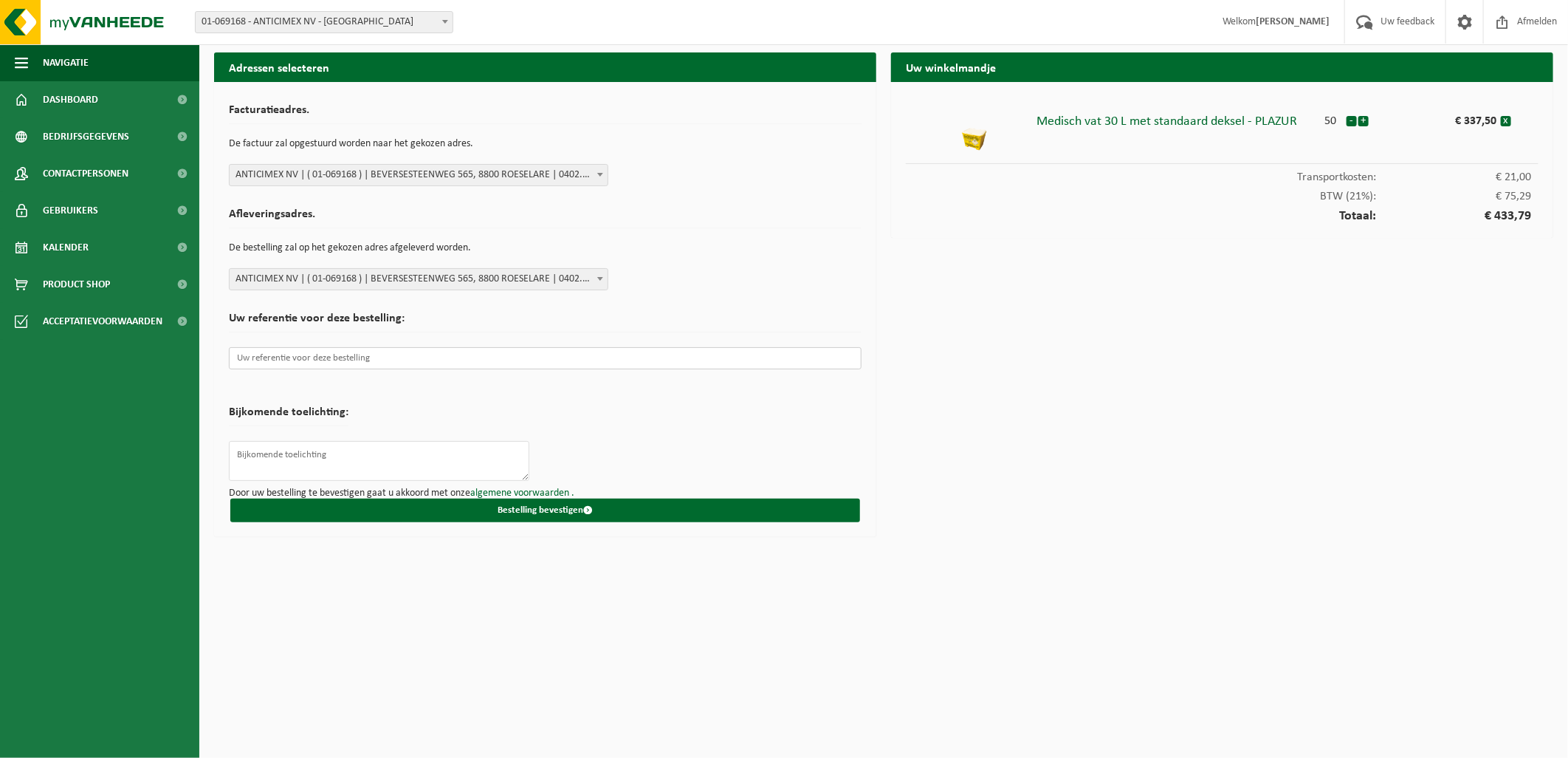
click at [387, 357] on input "text" at bounding box center [545, 358] width 633 height 23
click at [401, 363] on input "text" at bounding box center [545, 358] width 633 height 23
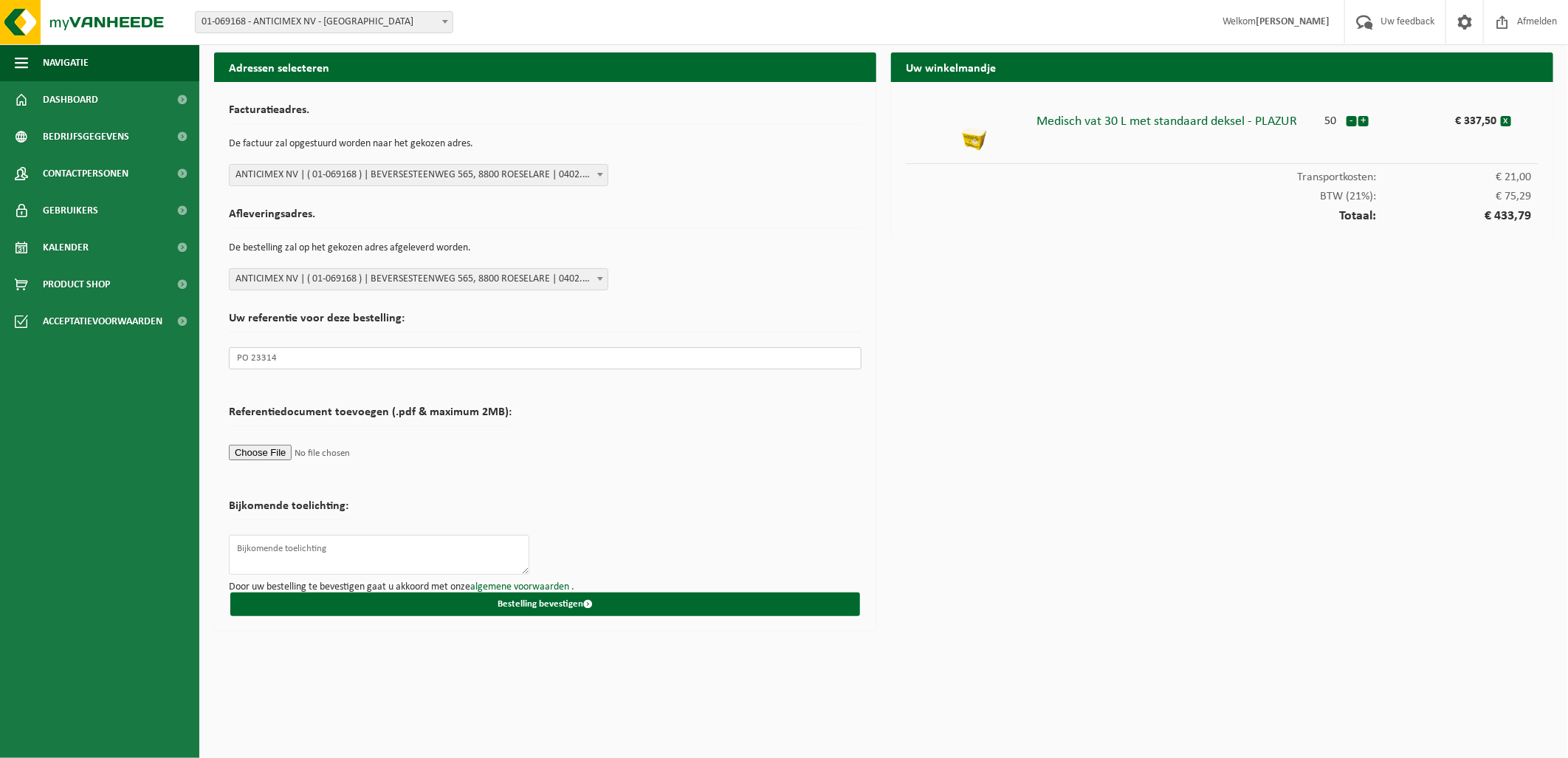
type input "PO 23314"
click at [269, 453] on input "file" at bounding box center [370, 452] width 283 height 23
type input "C:\fakepath\VANHEEDE - PO 23314 - DE6WHO - MAR.pdf"
click at [266, 454] on input "file" at bounding box center [370, 452] width 283 height 23
click at [411, 499] on form "Facturatieadres. De factuur zal opgestuurd worden naar het gekozen adres. Selec…" at bounding box center [545, 356] width 633 height 519
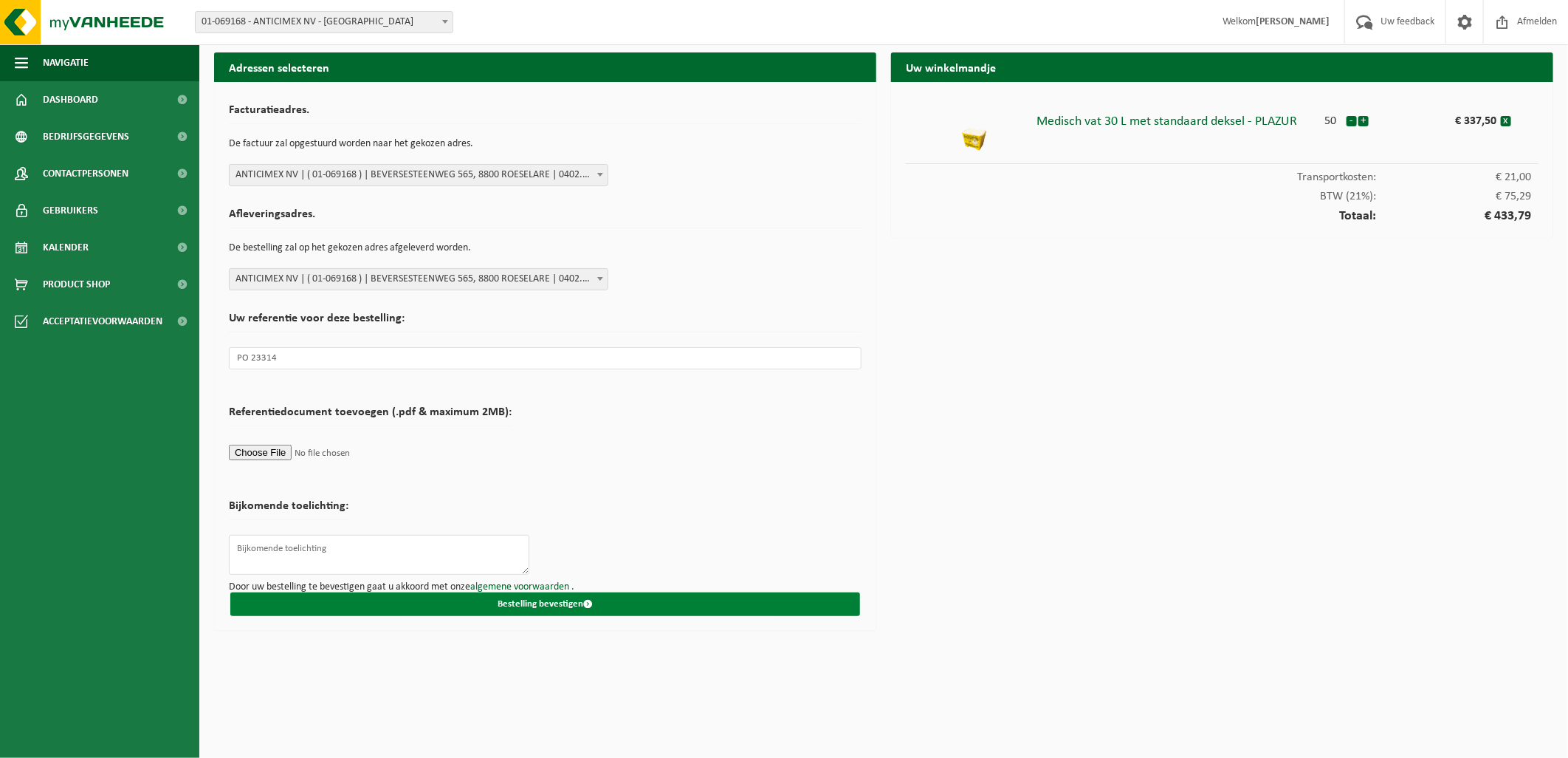
click at [570, 614] on button "Bestelling bevestigen" at bounding box center [545, 604] width 630 height 24
